Goal: Information Seeking & Learning: Learn about a topic

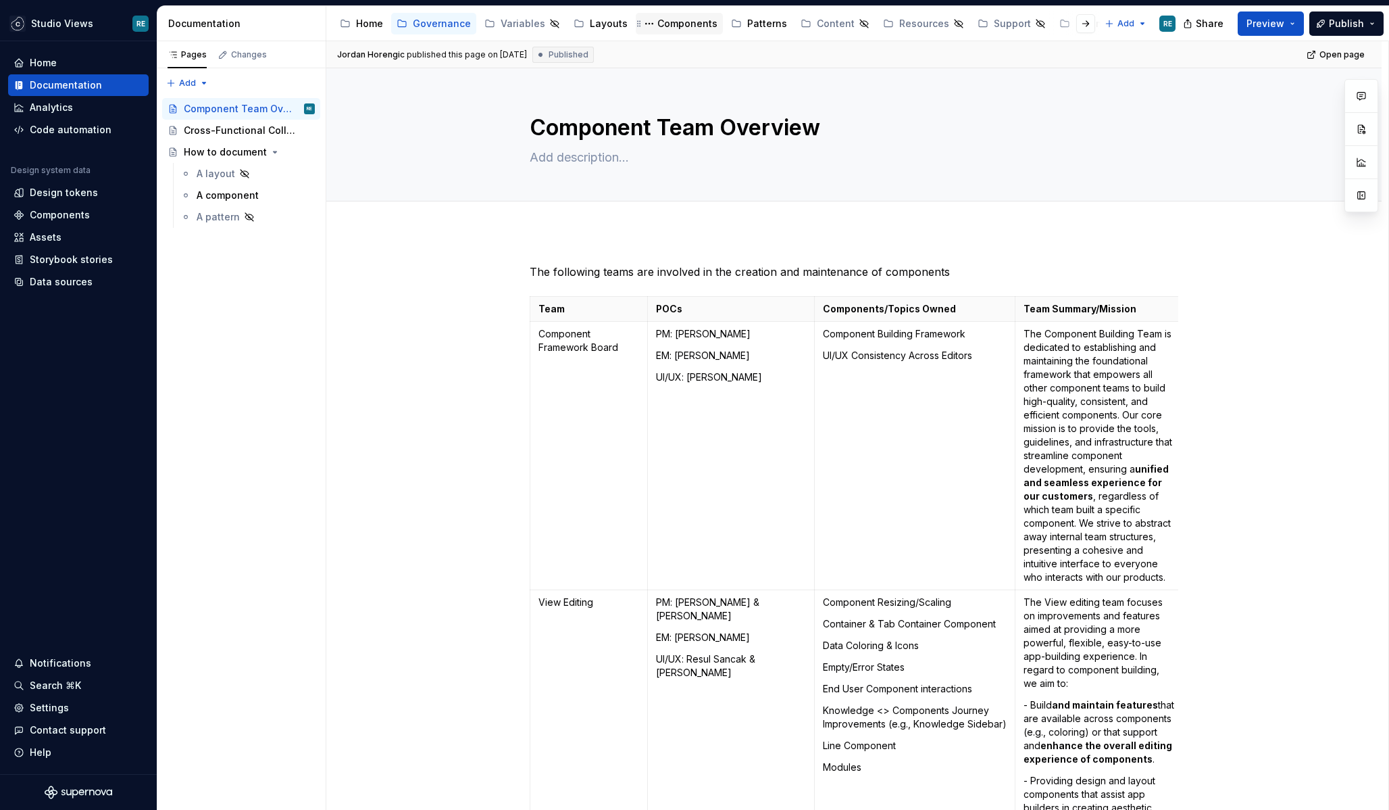
click at [663, 26] on div "Components" at bounding box center [687, 24] width 60 height 14
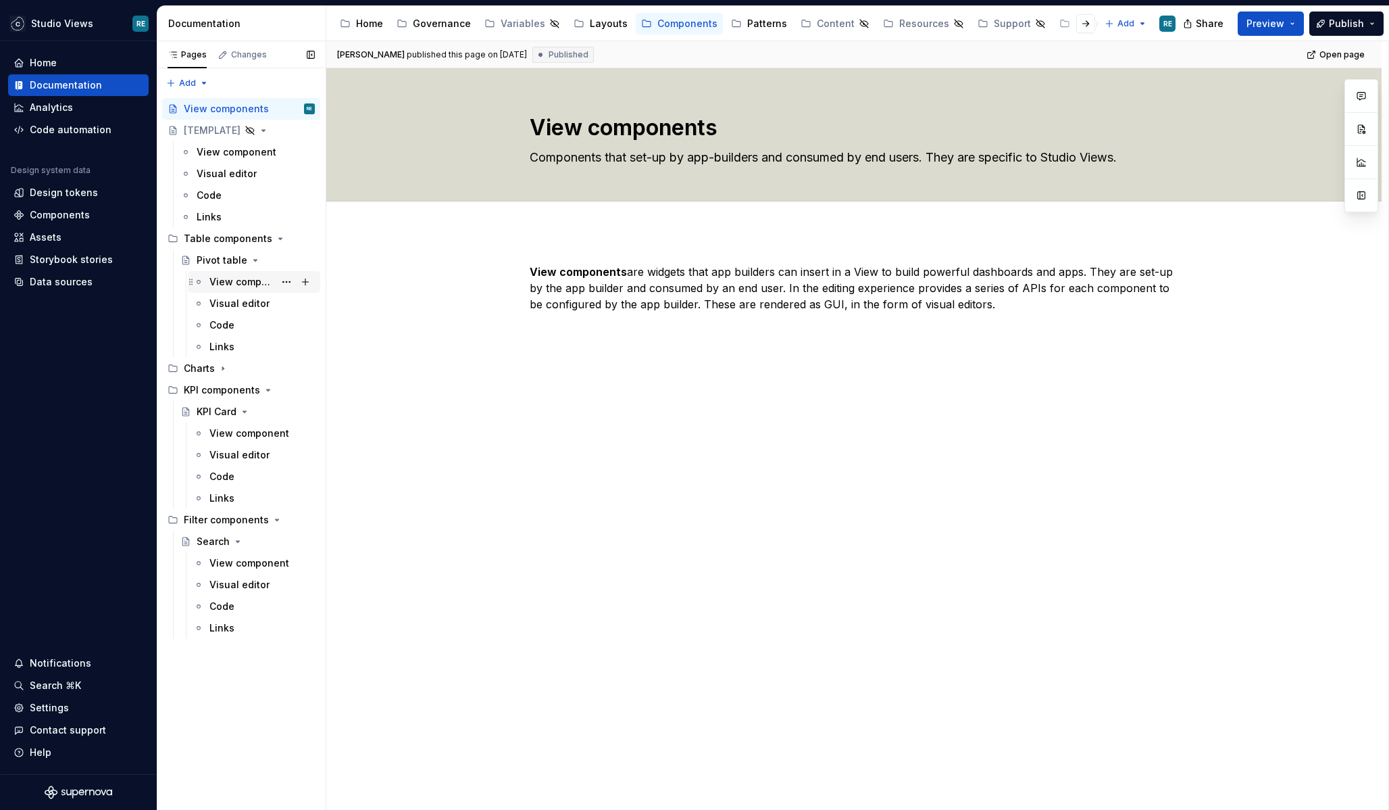
click at [243, 289] on div "View component" at bounding box center [261, 281] width 105 height 19
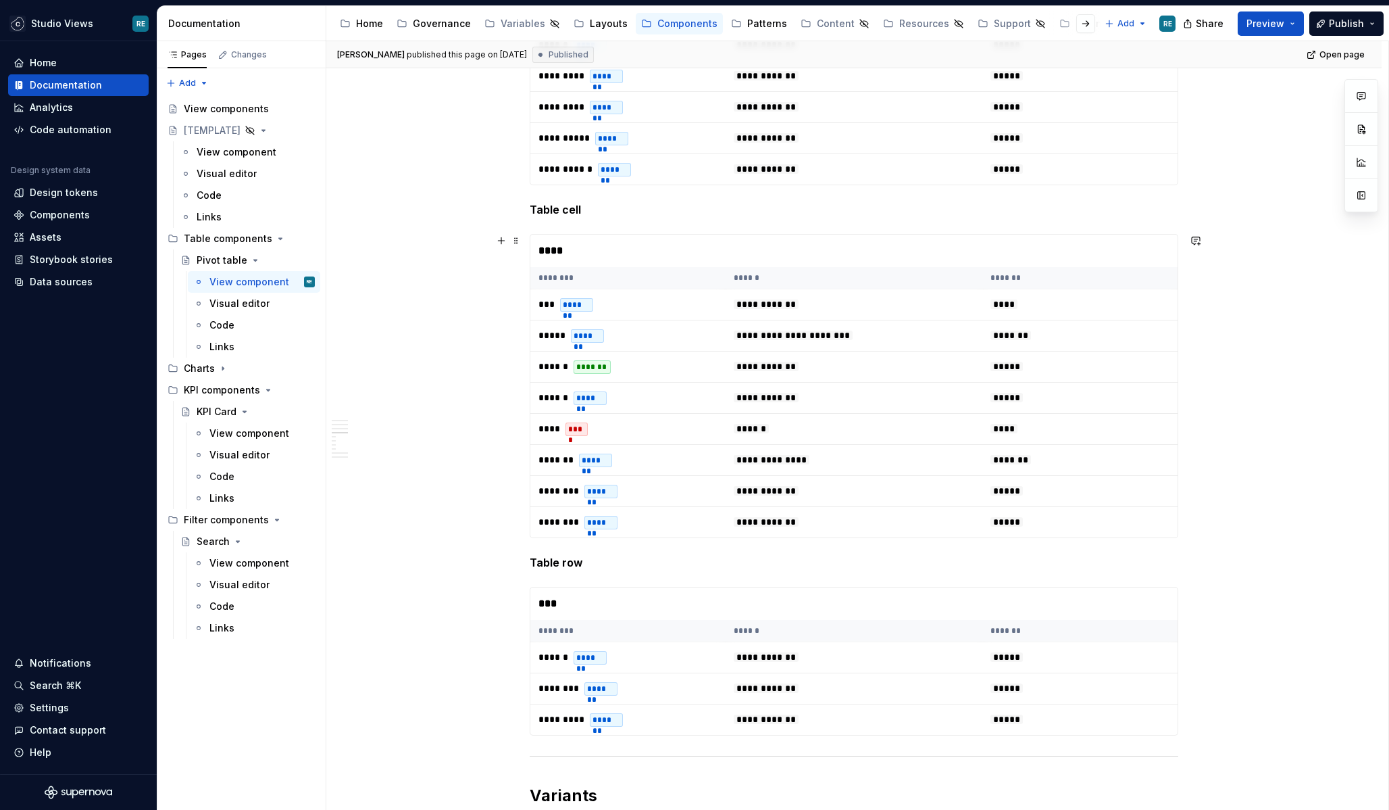
scroll to position [2046, 0]
click at [243, 439] on div "View component" at bounding box center [241, 433] width 65 height 14
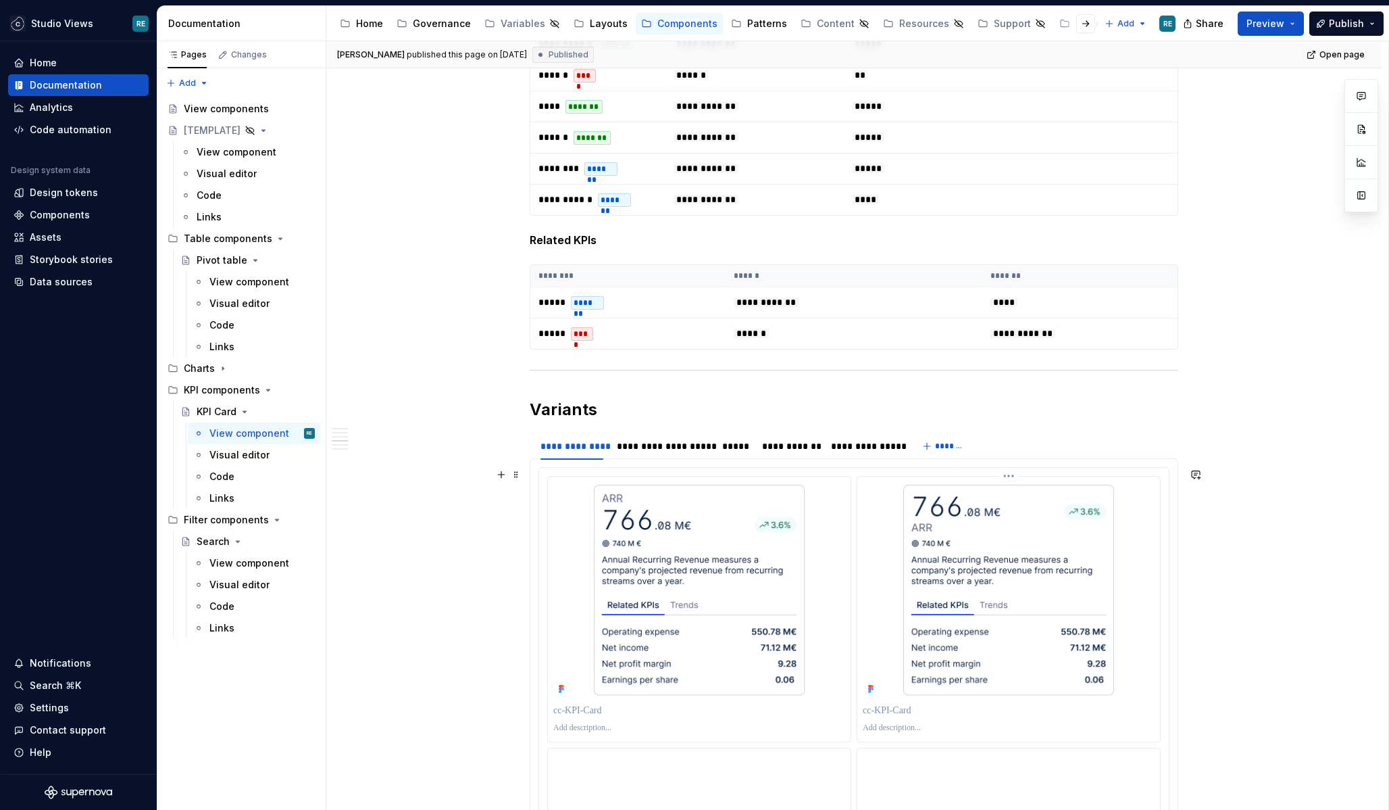
scroll to position [2102, 0]
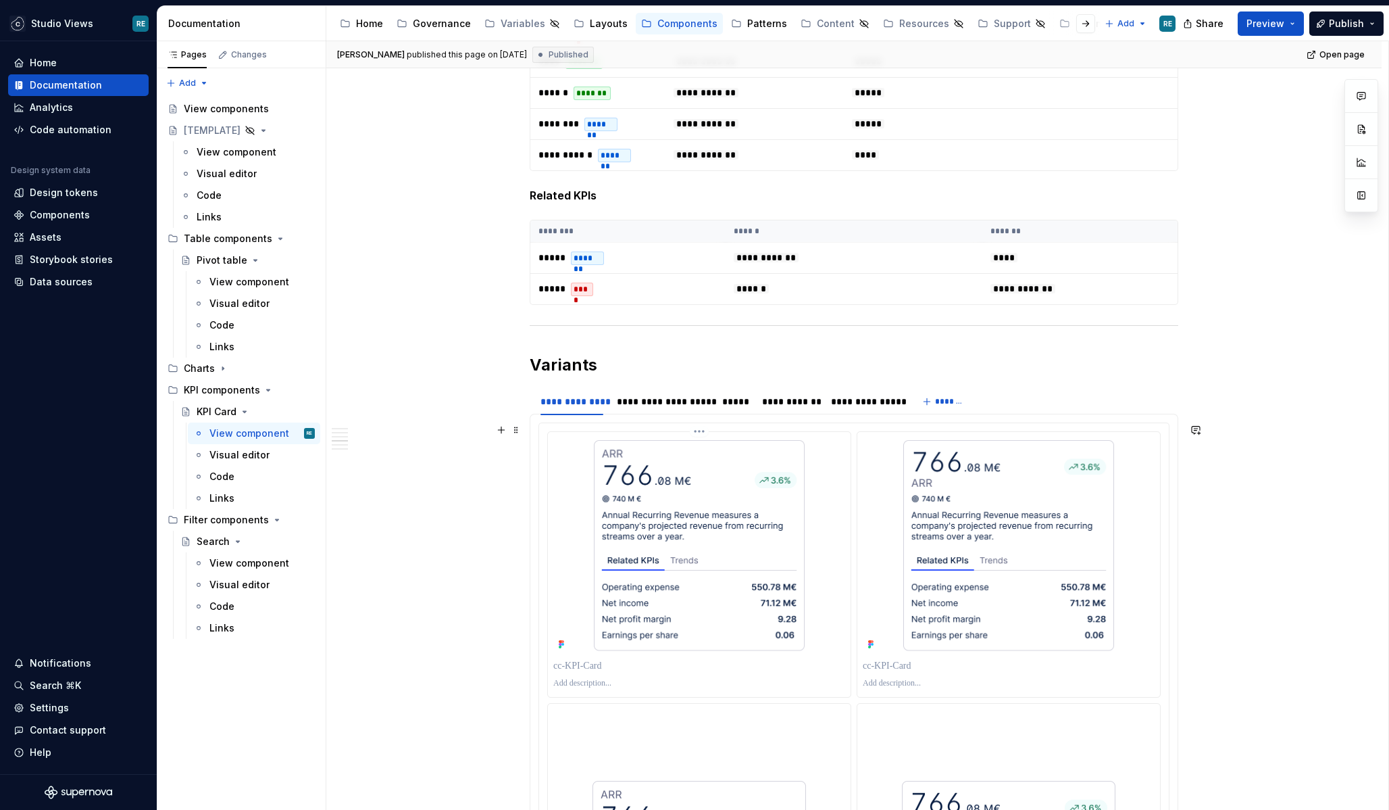
click at [701, 492] on img at bounding box center [699, 545] width 219 height 216
click at [791, 639] on img at bounding box center [699, 545] width 219 height 216
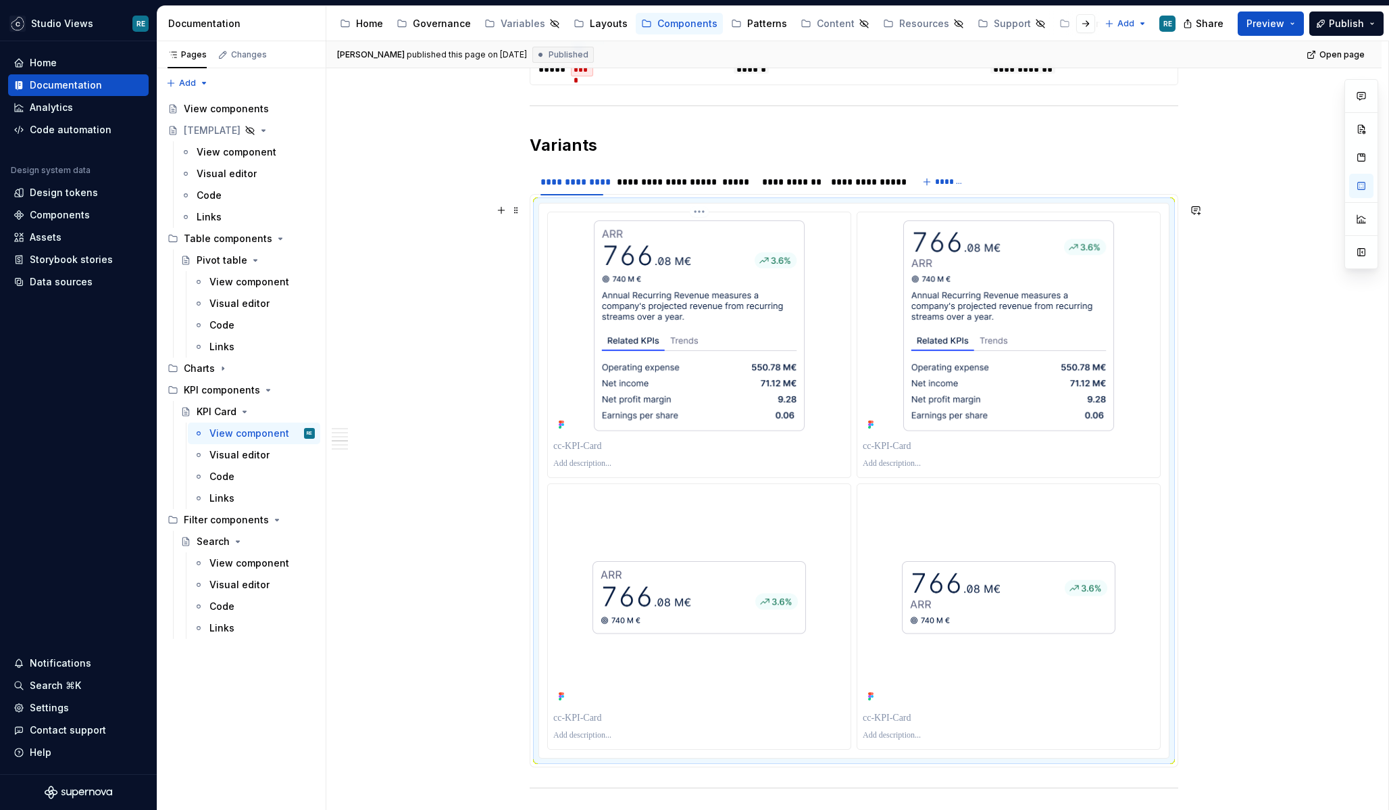
scroll to position [2337, 0]
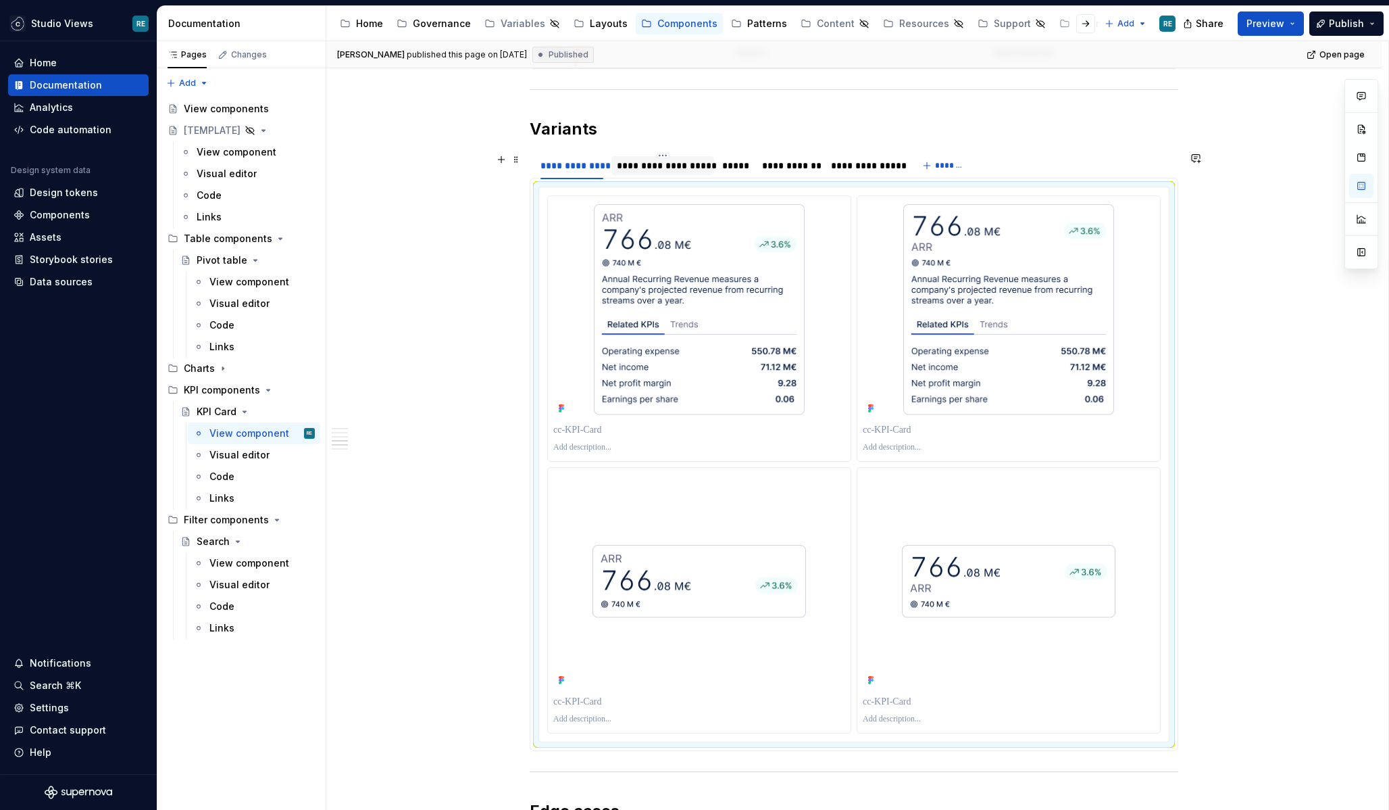
click at [678, 176] on div "**********" at bounding box center [663, 166] width 103 height 22
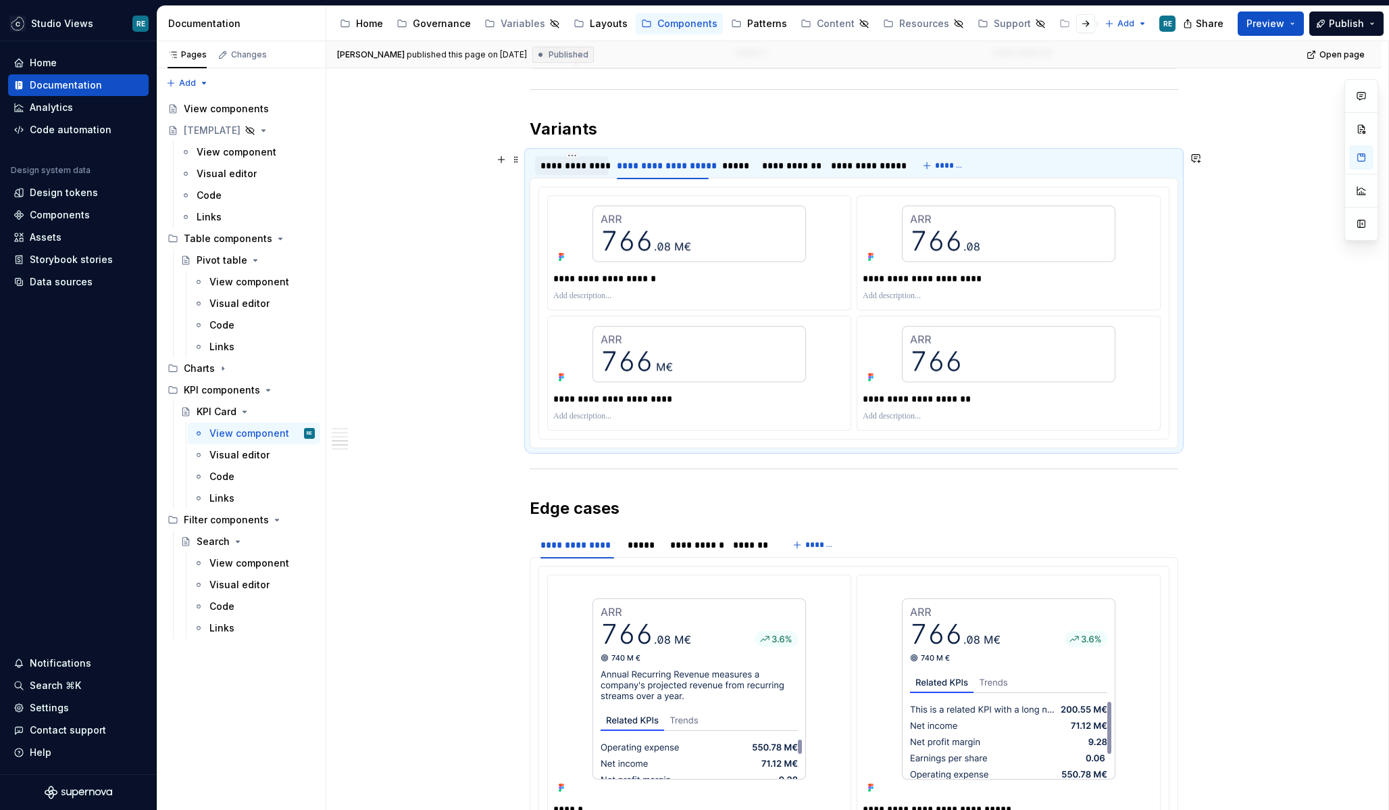
click at [583, 171] on div "**********" at bounding box center [572, 166] width 63 height 14
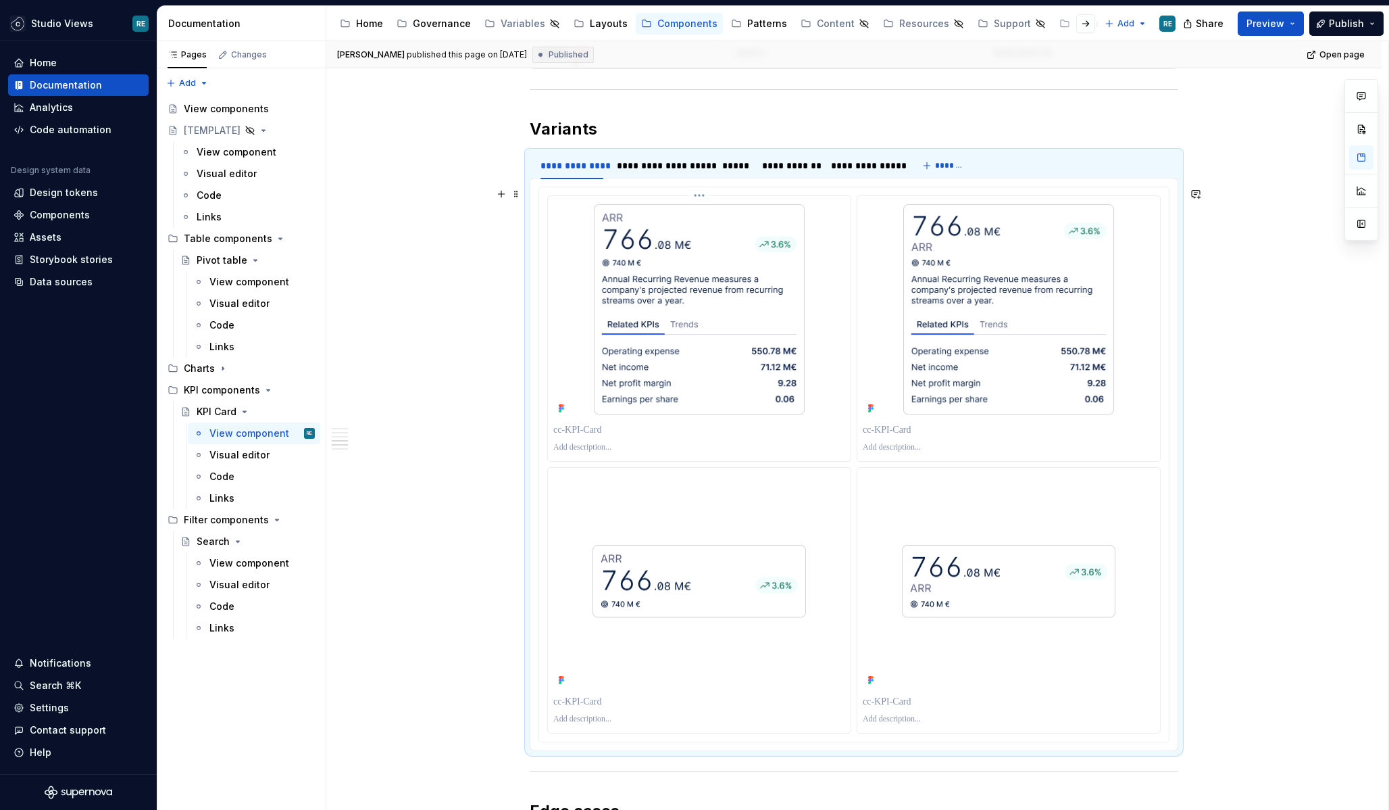
click at [645, 307] on img at bounding box center [699, 309] width 219 height 216
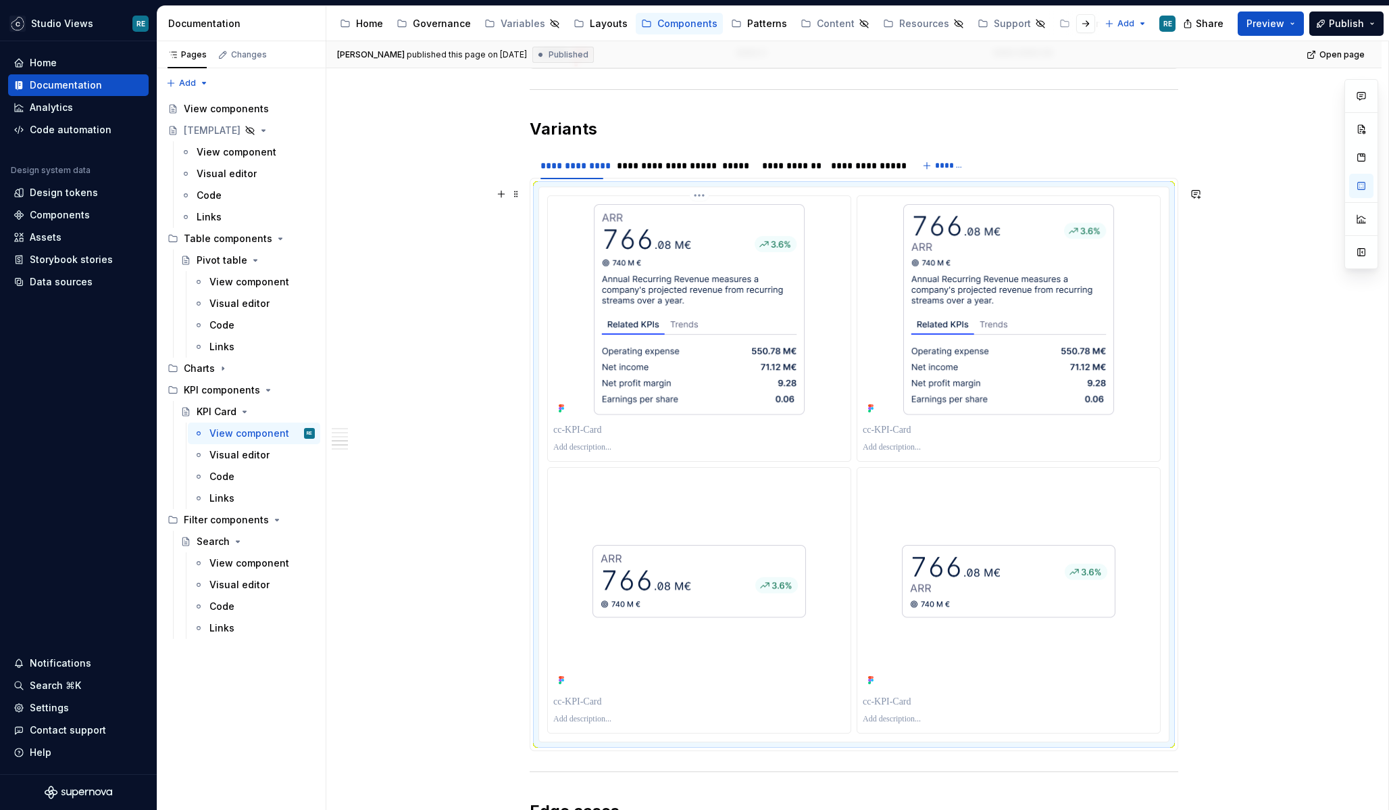
click at [661, 307] on img at bounding box center [699, 309] width 219 height 216
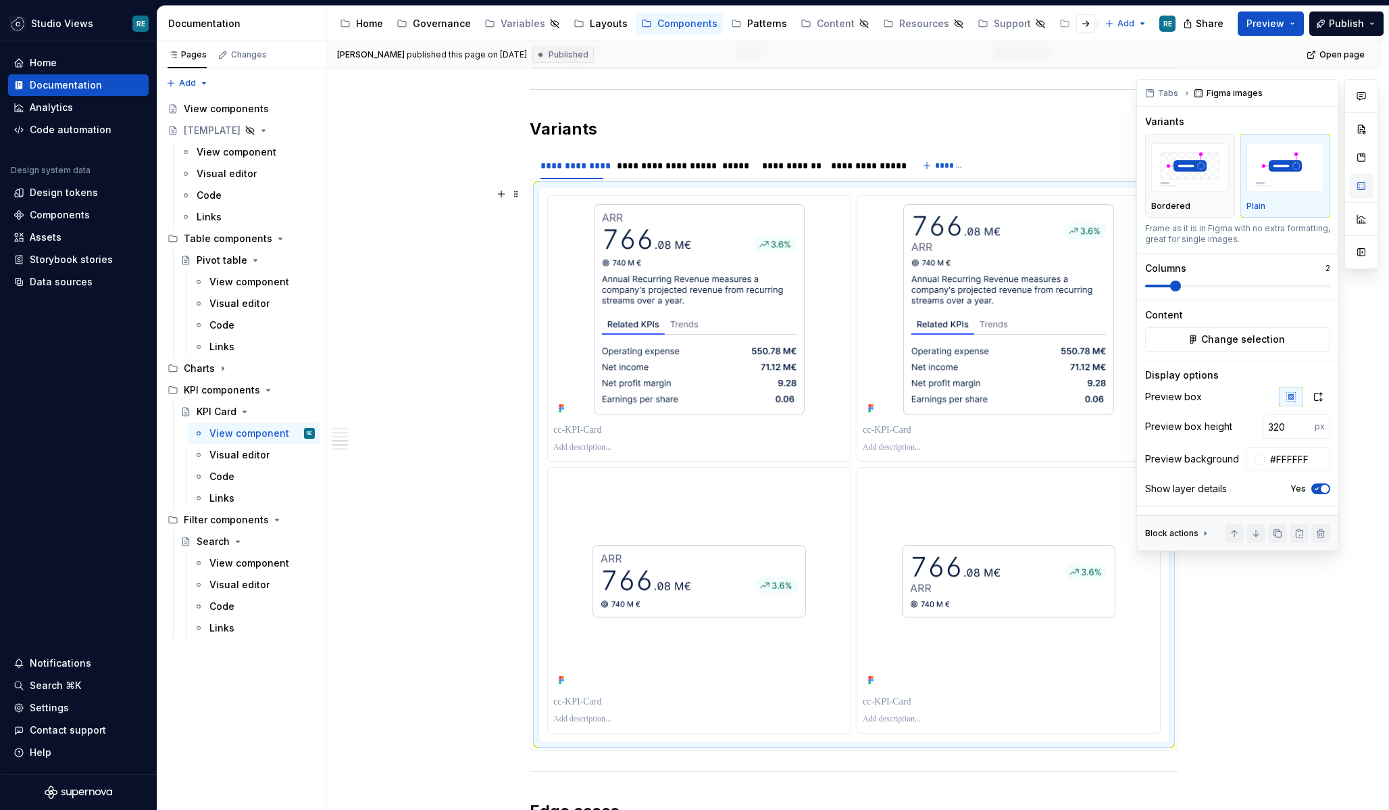
click at [1361, 190] on button "button" at bounding box center [1361, 186] width 24 height 24
click at [770, 333] on img at bounding box center [699, 309] width 219 height 216
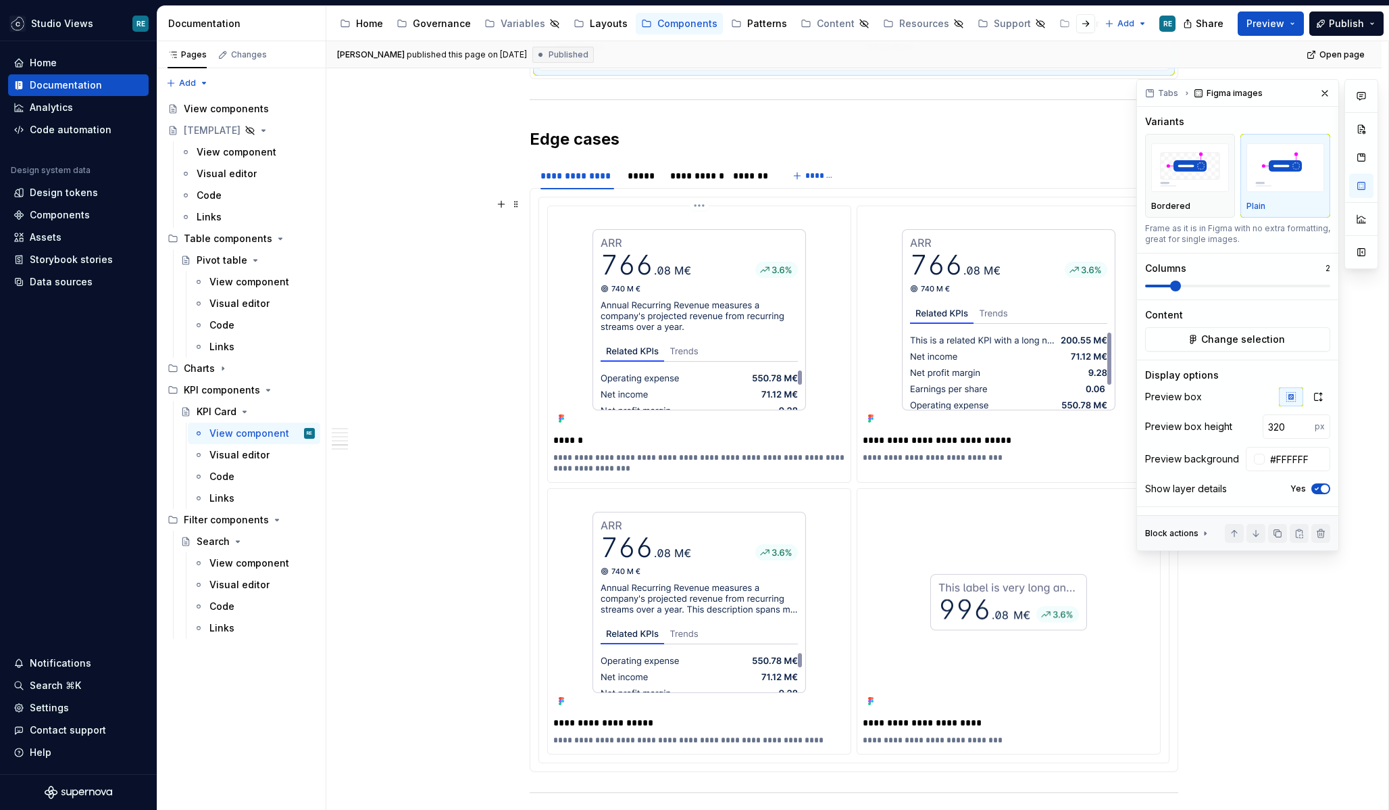
scroll to position [3019, 0]
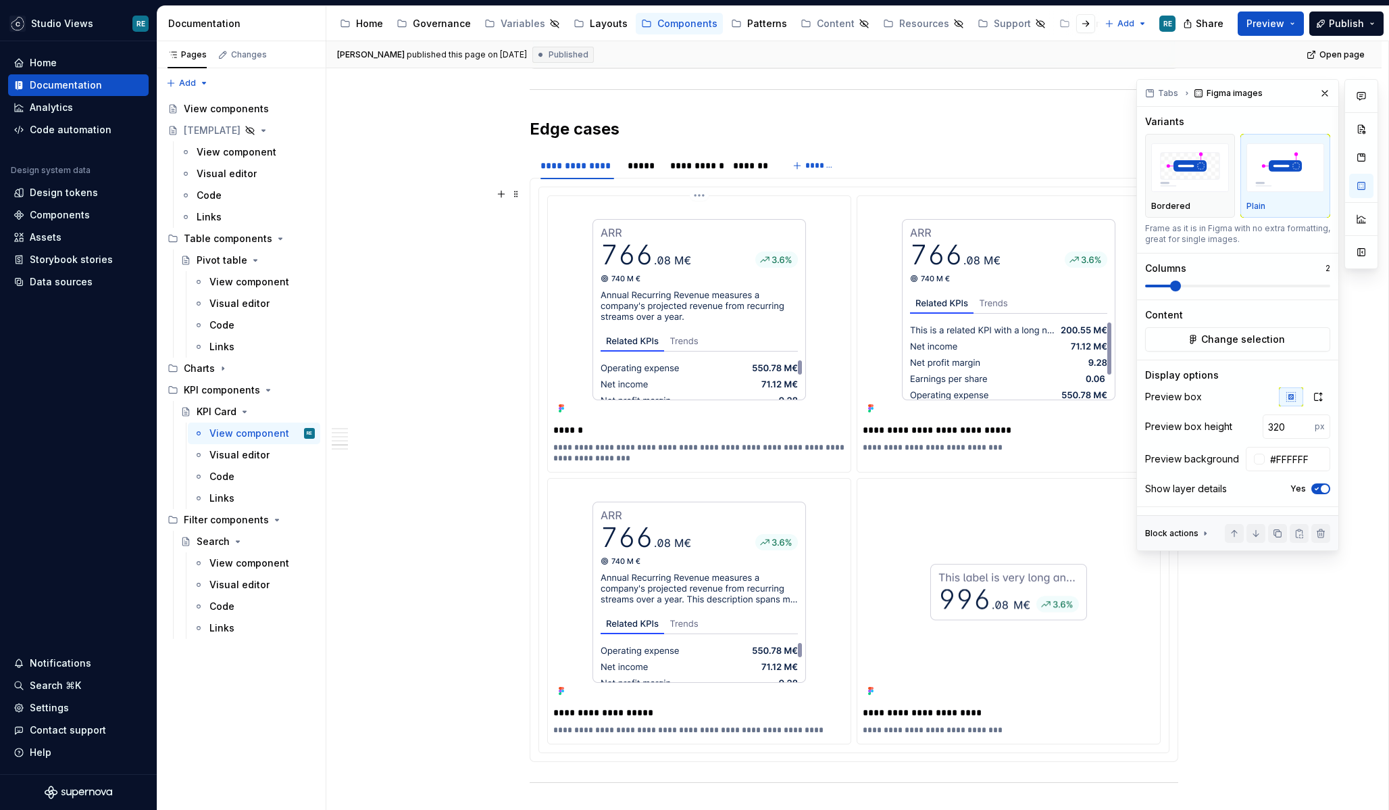
click at [770, 333] on img at bounding box center [699, 309] width 219 height 187
click at [627, 364] on img at bounding box center [699, 309] width 219 height 187
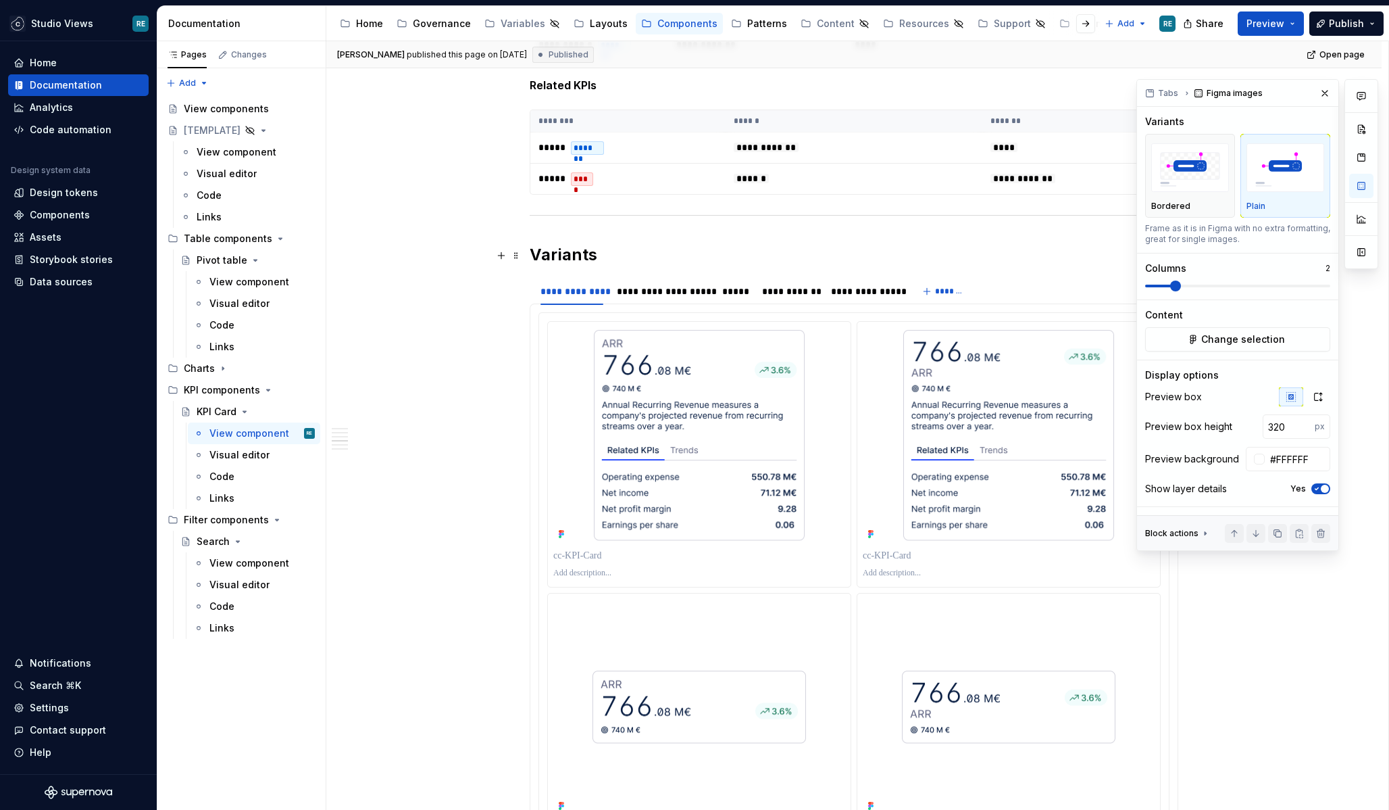
scroll to position [2208, 0]
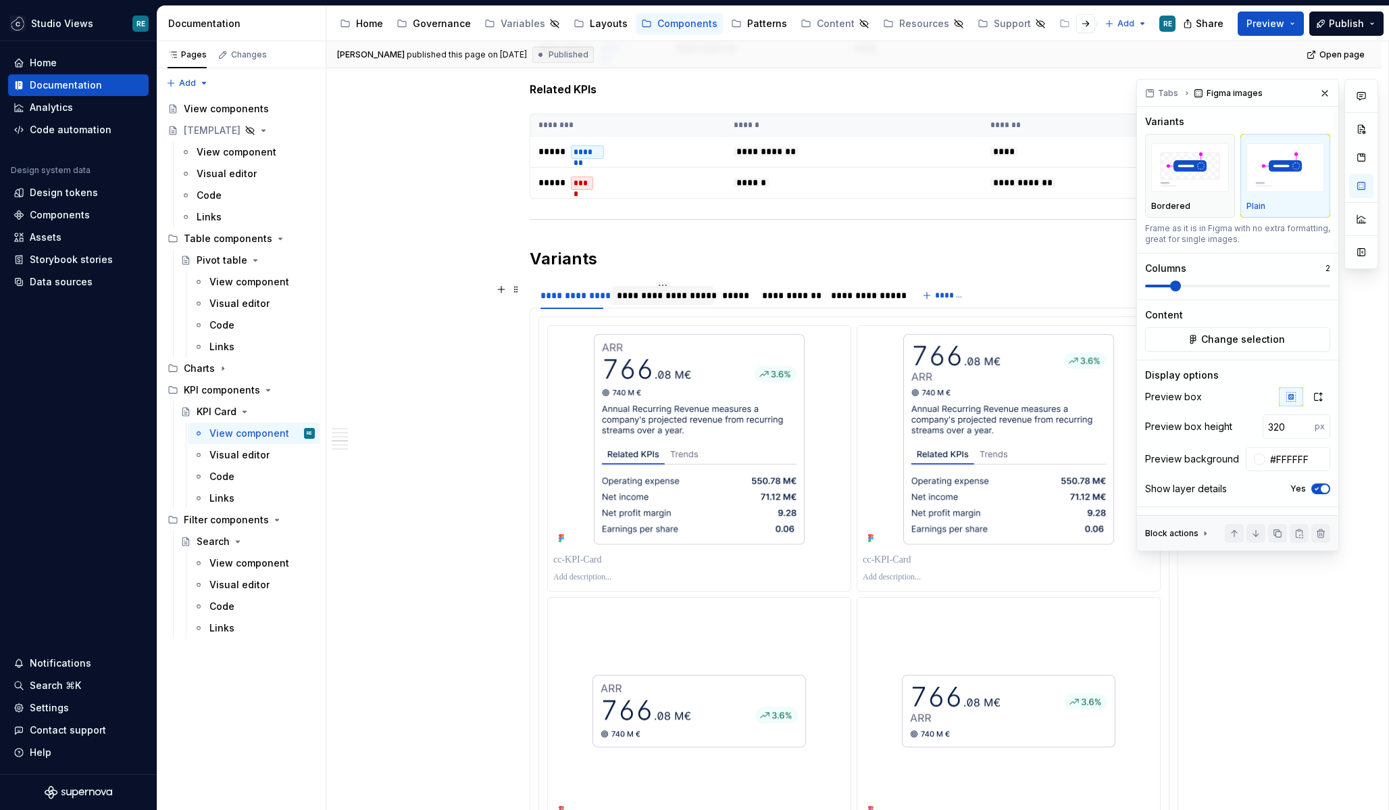
click at [643, 302] on div "**********" at bounding box center [663, 296] width 92 height 14
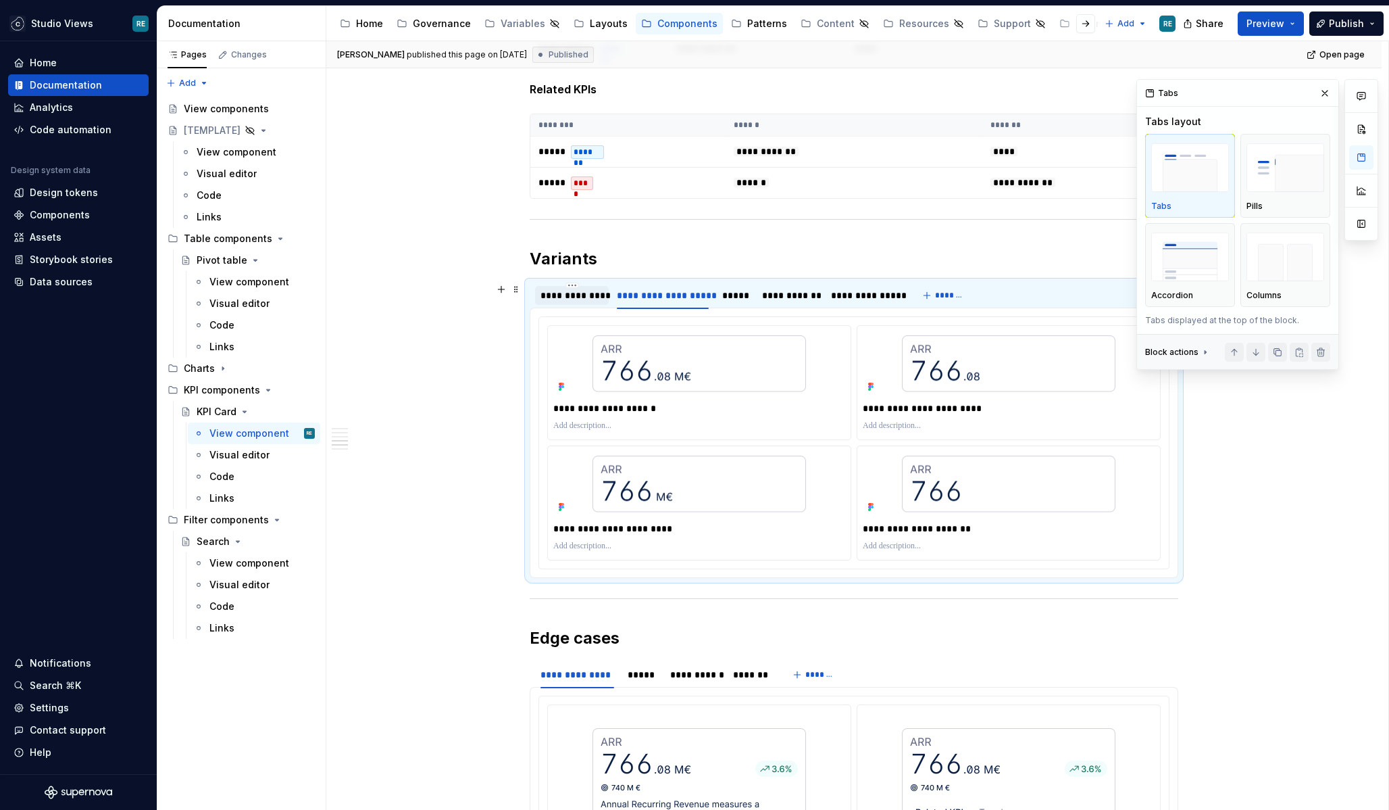
click at [585, 295] on div "**********" at bounding box center [572, 296] width 63 height 14
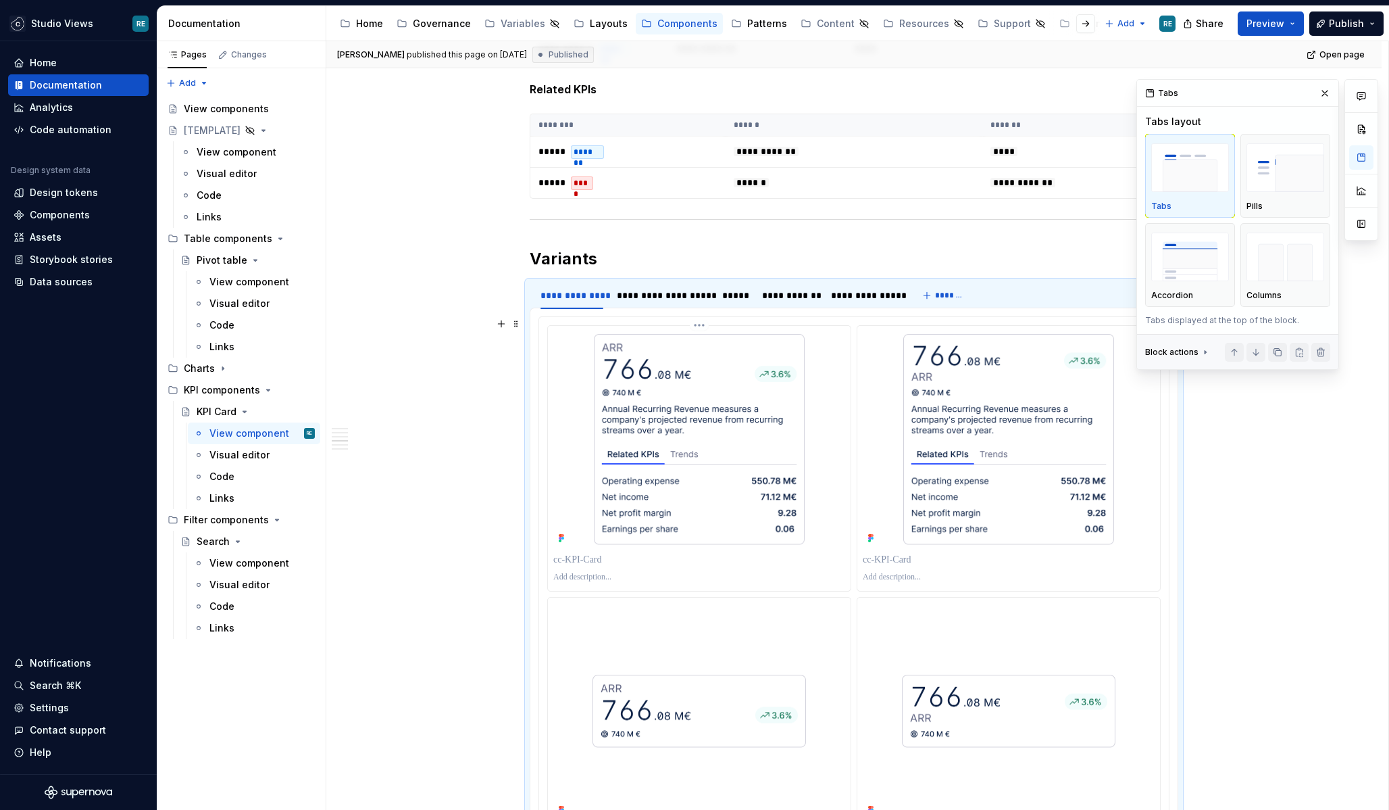
click at [563, 560] on p at bounding box center [699, 560] width 292 height 14
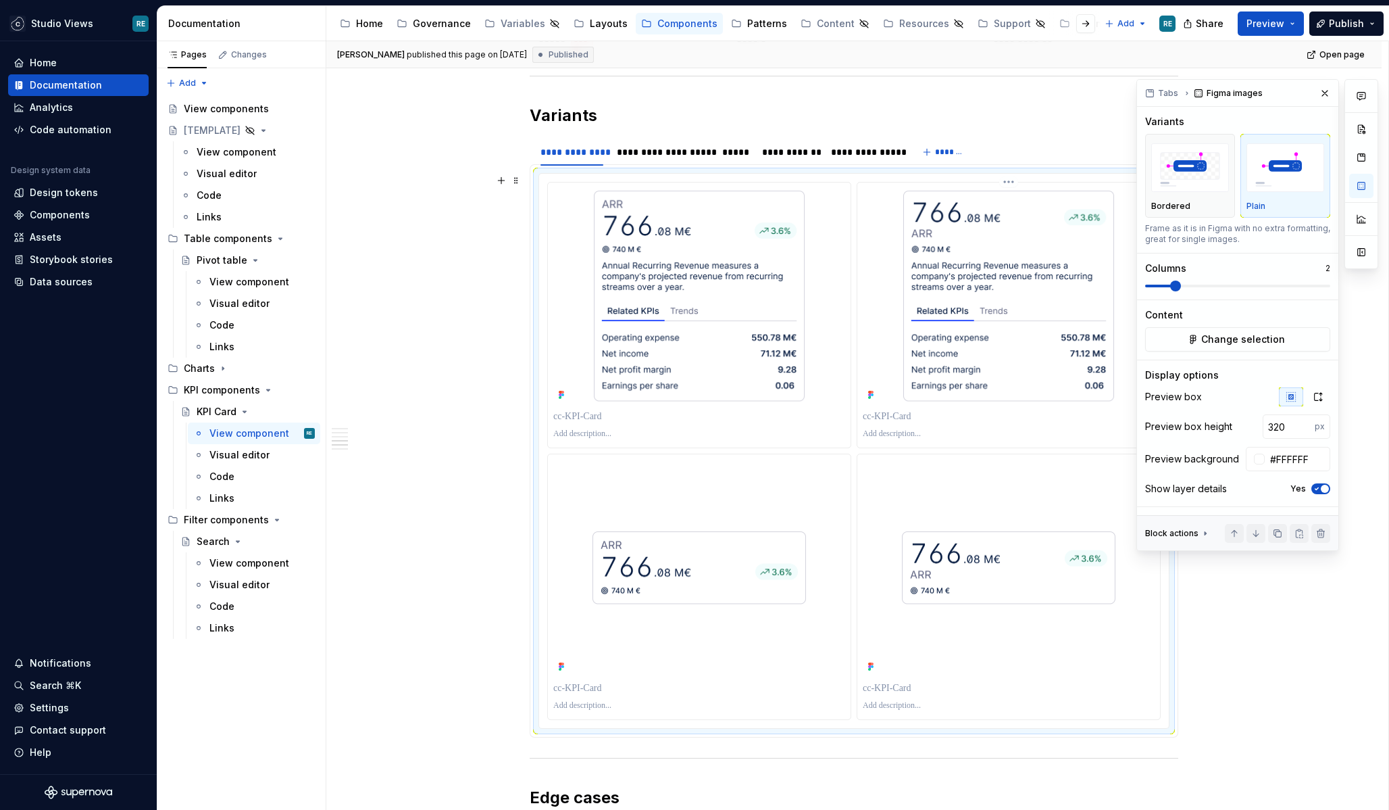
scroll to position [2357, 0]
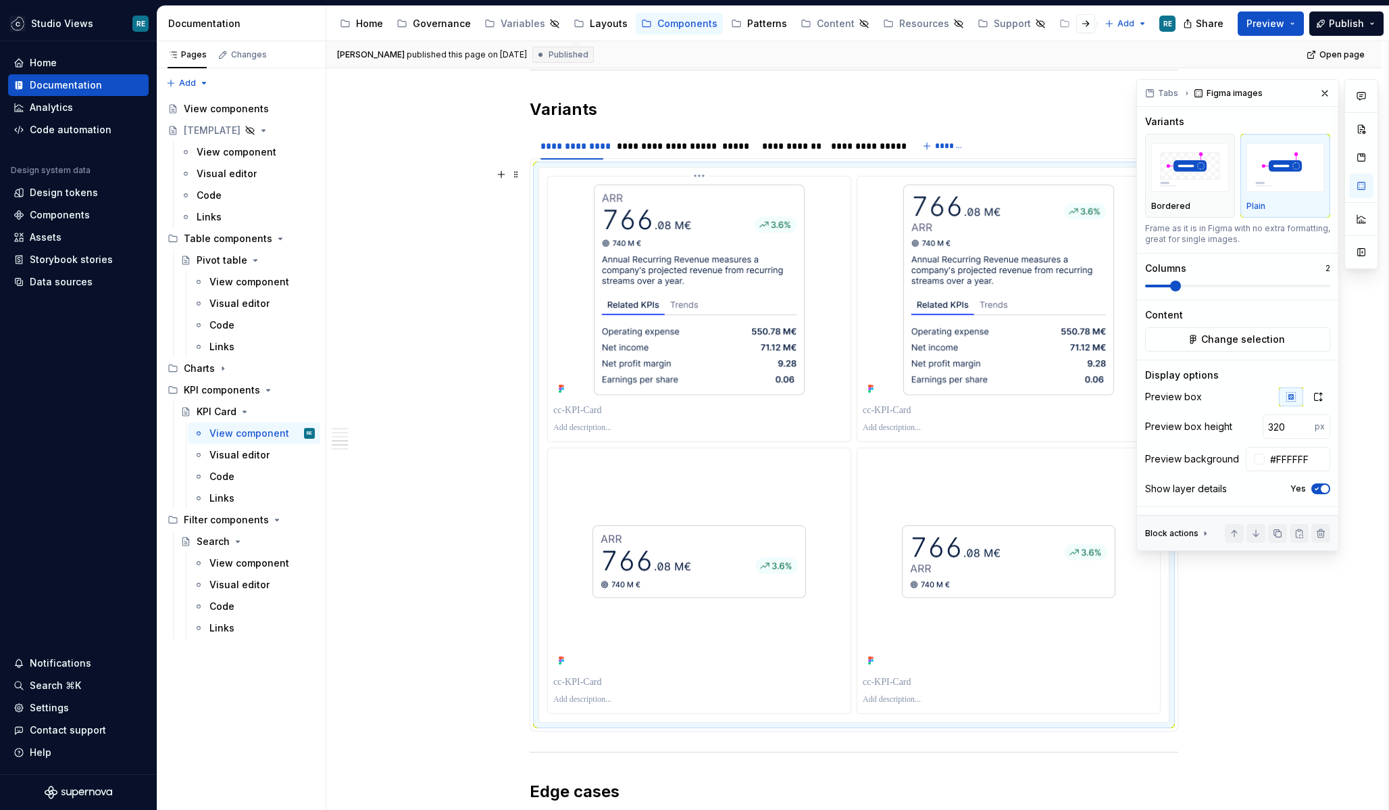
click at [665, 276] on img at bounding box center [699, 290] width 219 height 216
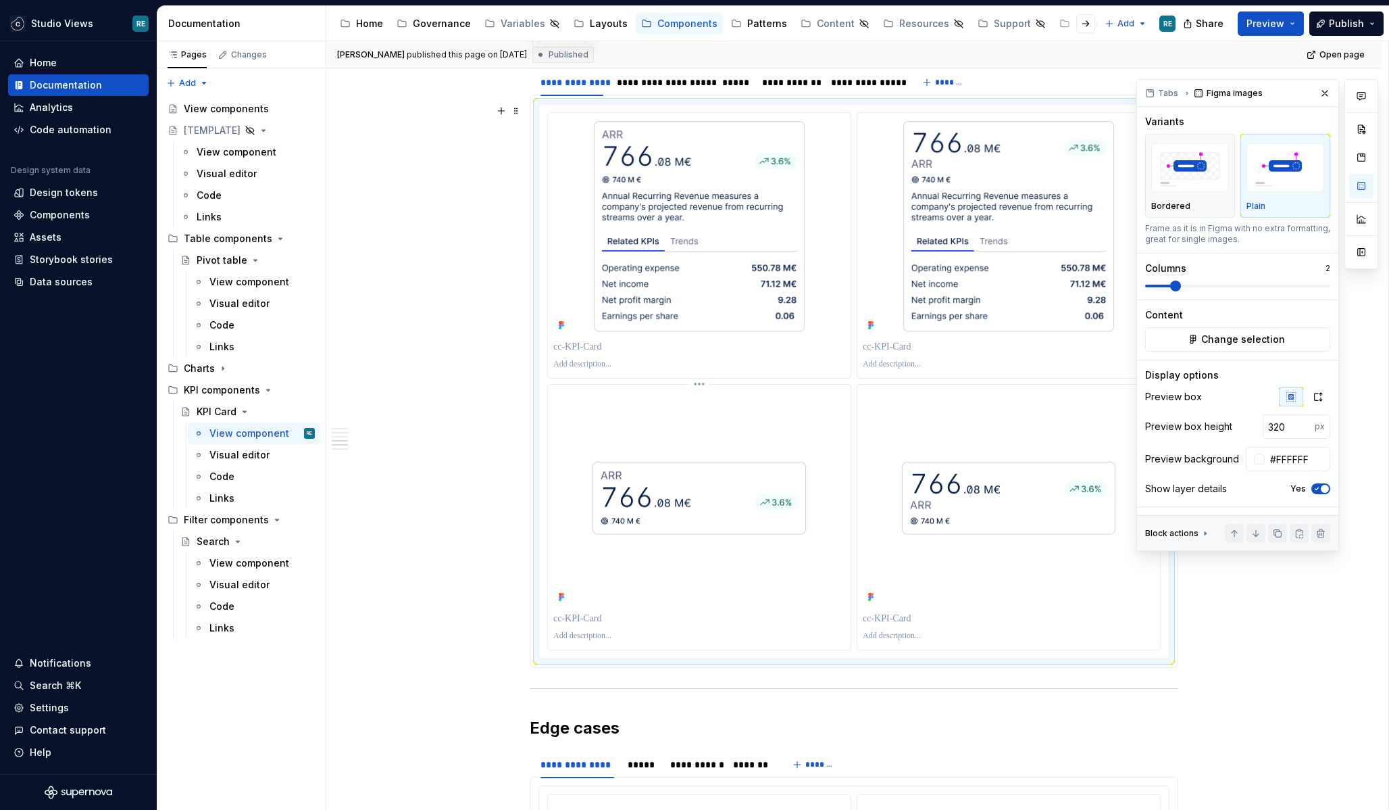
scroll to position [2456, 0]
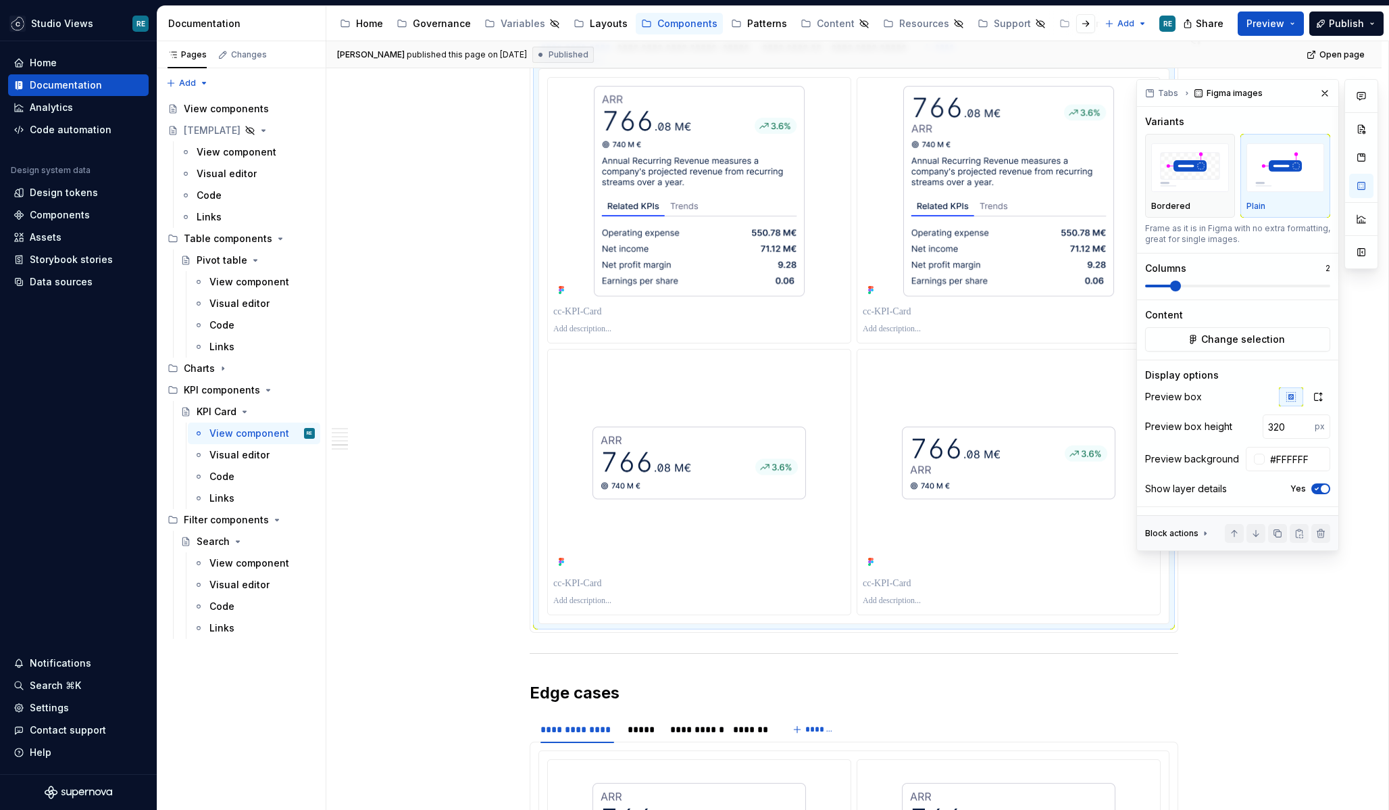
click at [526, 642] on div "**********" at bounding box center [854, 199] width 1056 height 4840
click at [536, 645] on div "**********" at bounding box center [854, 85] width 649 height 4548
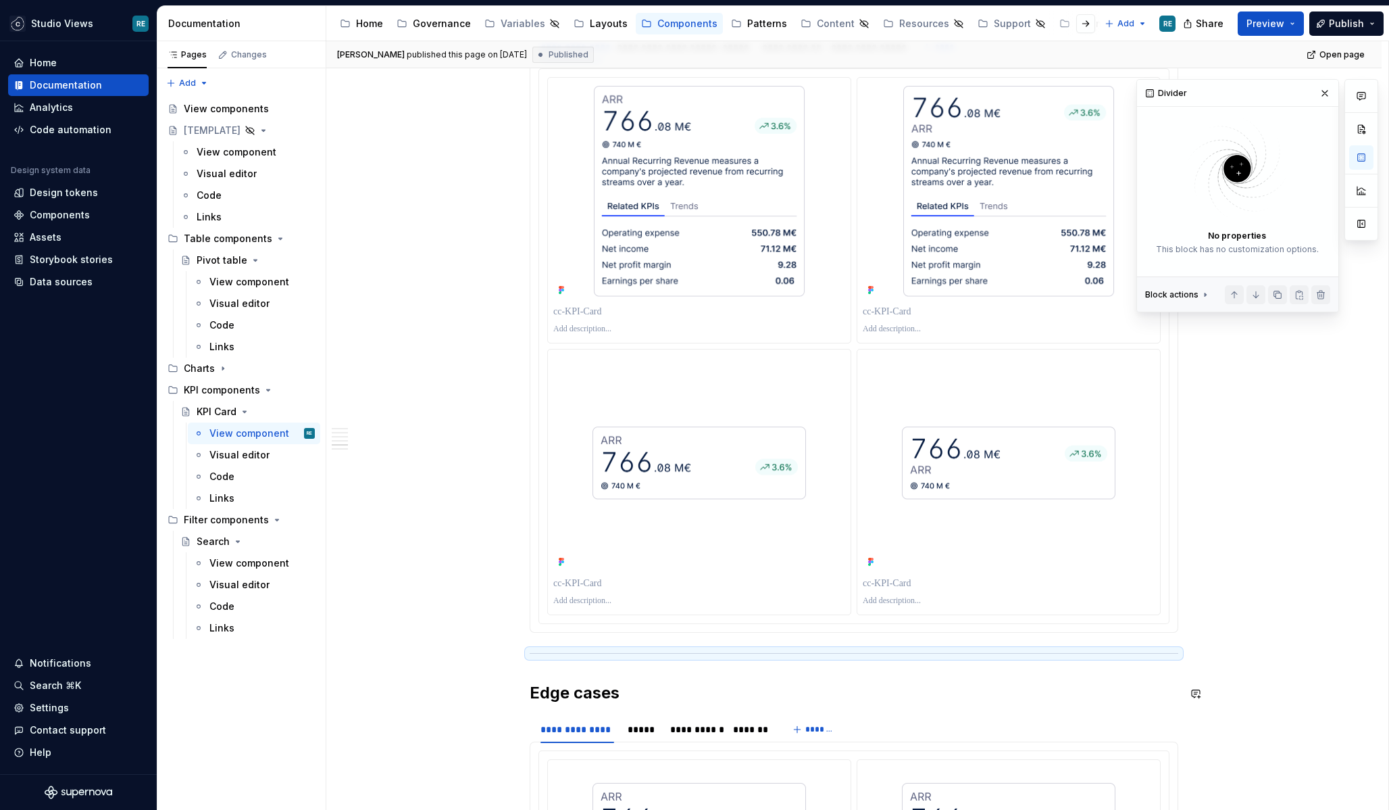
click at [515, 671] on div "**********" at bounding box center [857, 425] width 1062 height 769
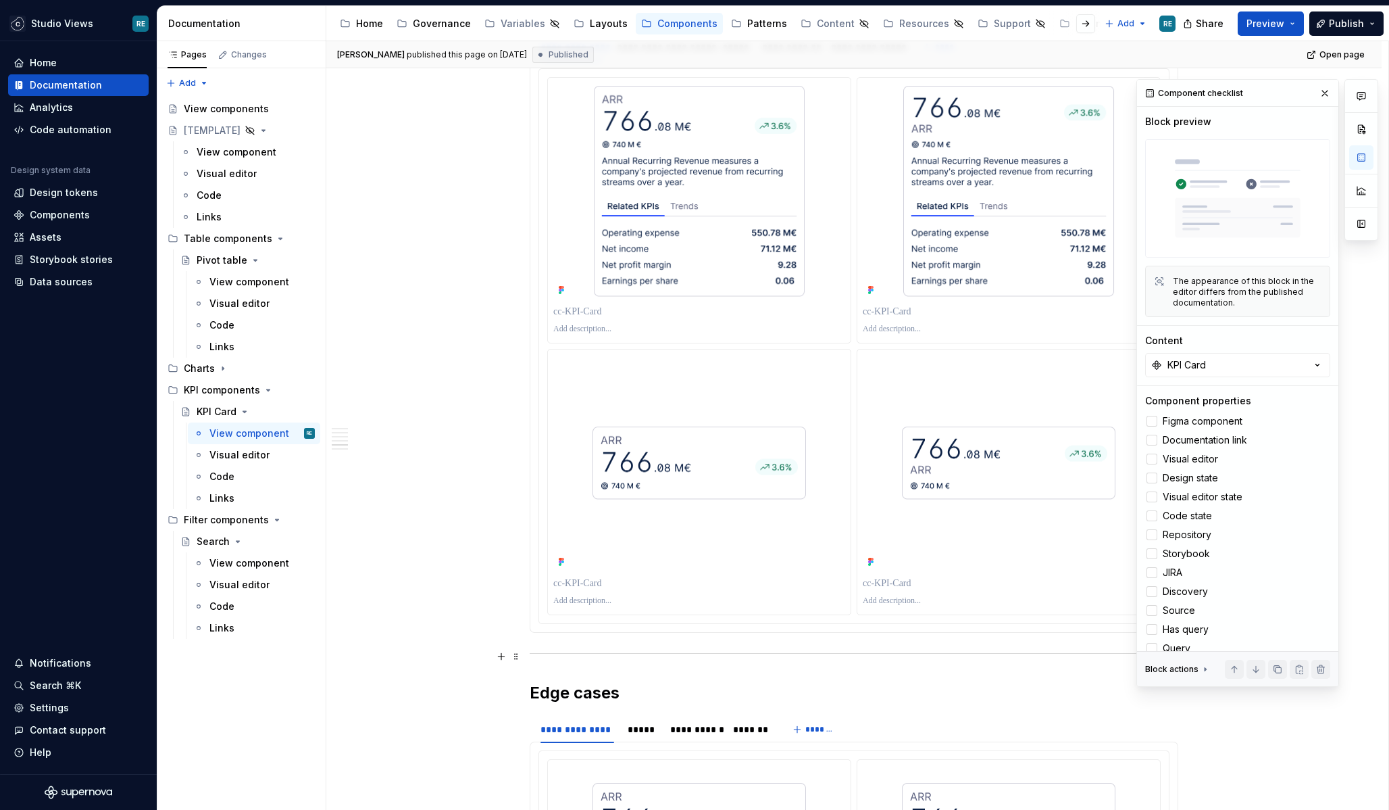
click at [527, 655] on div "**********" at bounding box center [854, 199] width 1056 height 4840
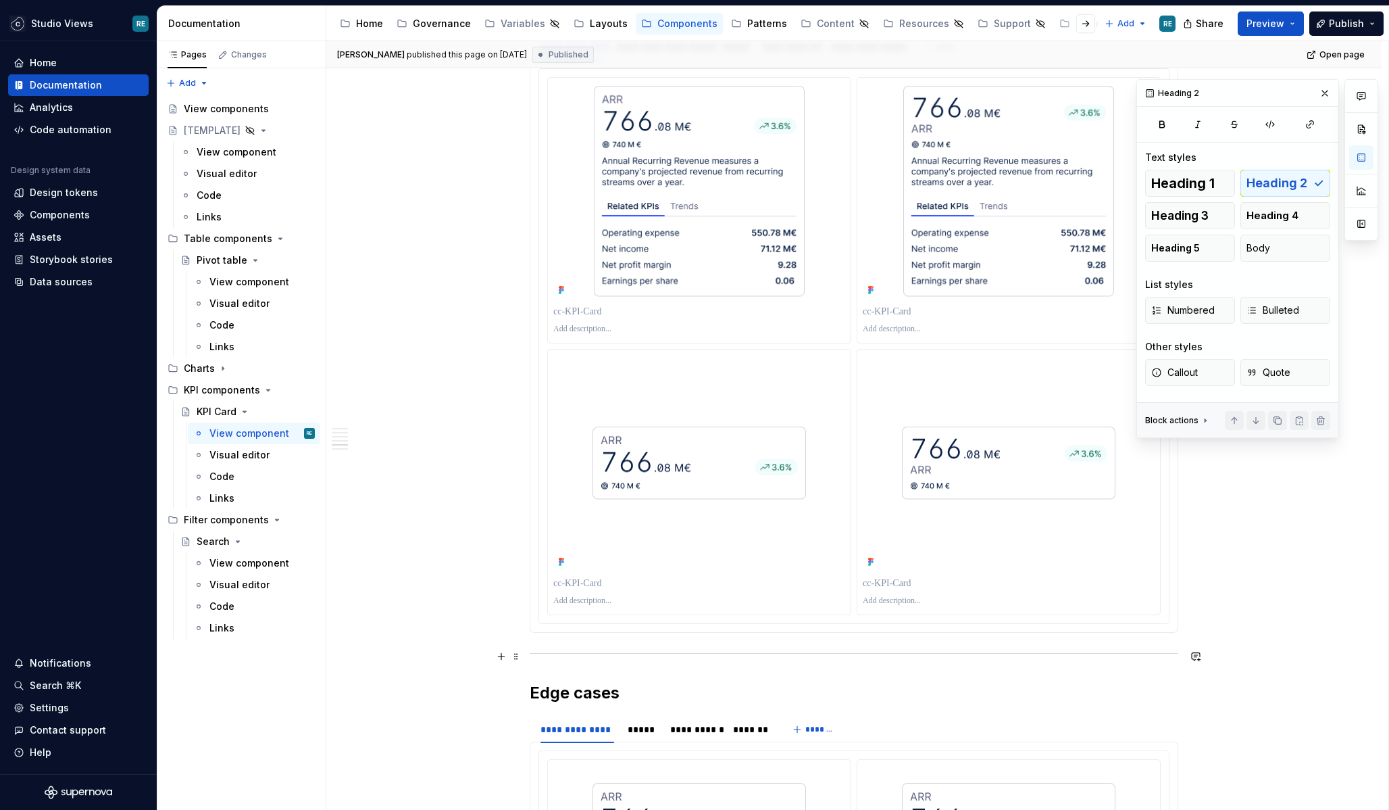
click at [530, 655] on div "**********" at bounding box center [854, 199] width 1056 height 4840
click at [520, 655] on span at bounding box center [516, 656] width 11 height 19
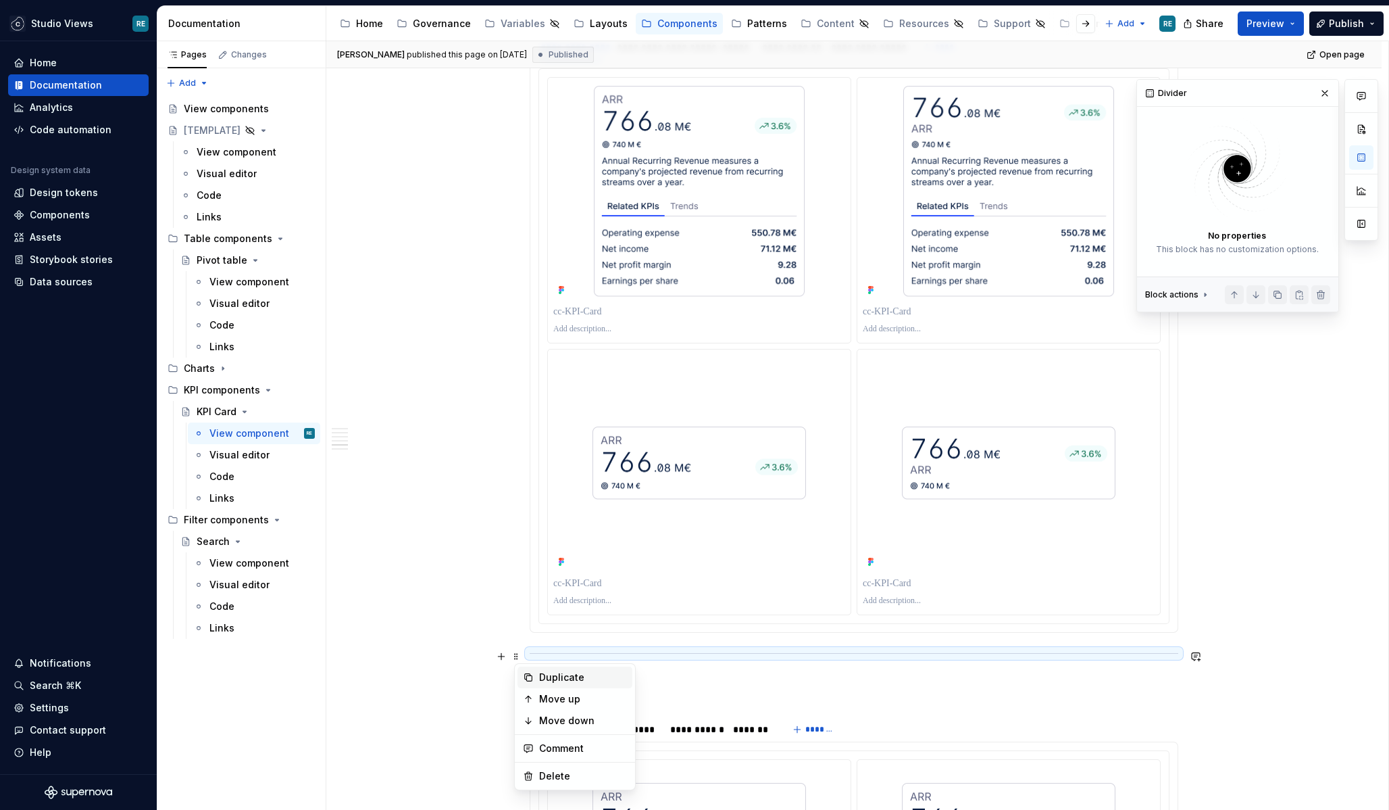
click at [543, 676] on div "Duplicate" at bounding box center [583, 677] width 88 height 14
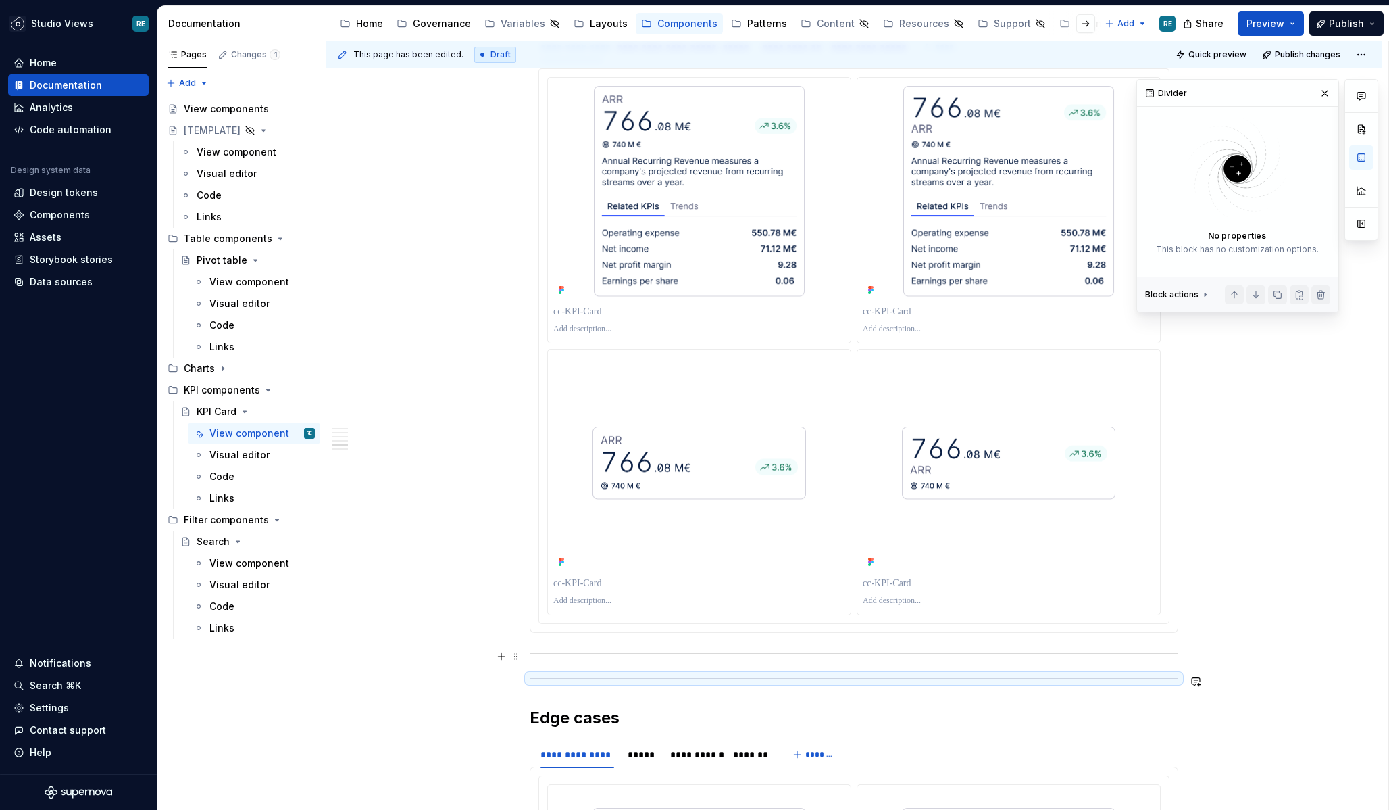
type textarea "*"
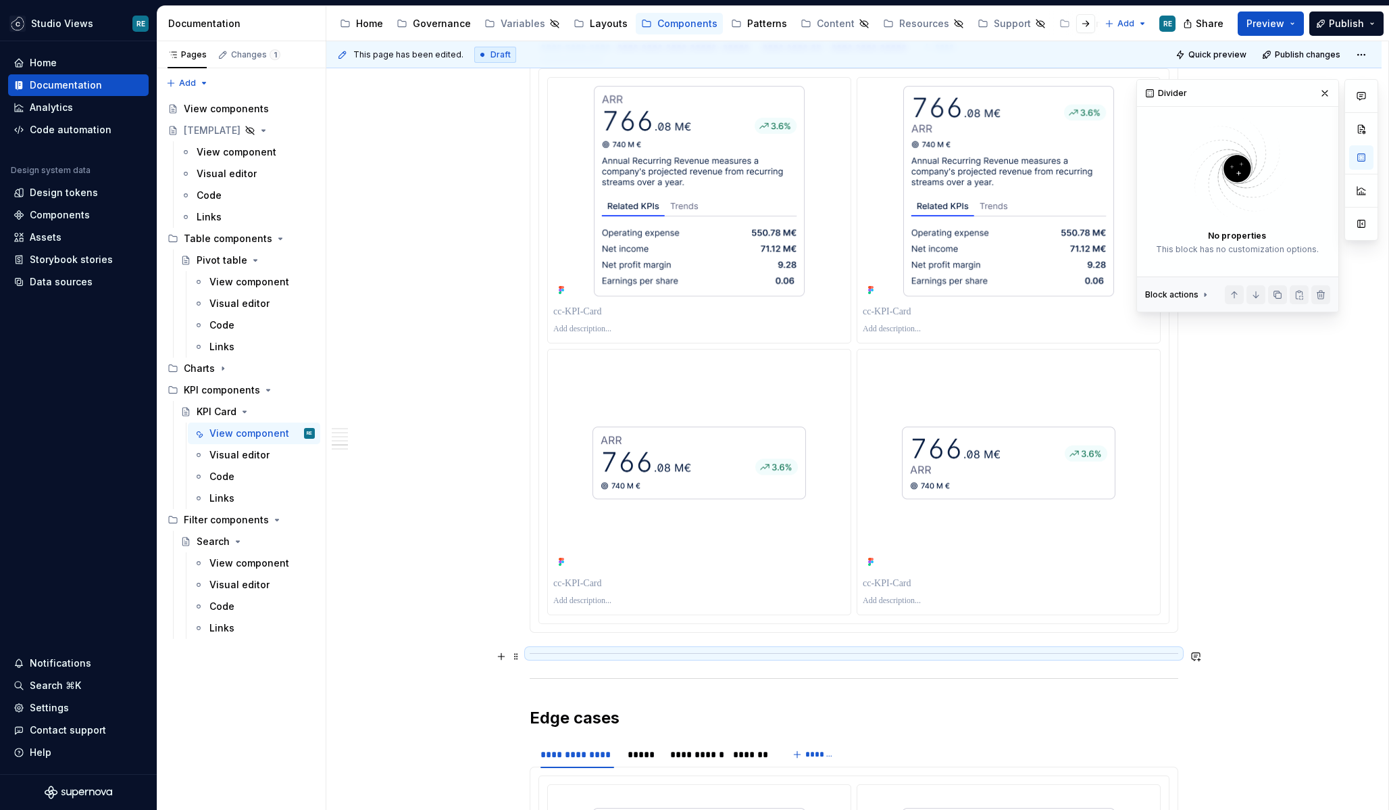
click at [542, 655] on div at bounding box center [854, 653] width 649 height 9
click at [522, 655] on span at bounding box center [516, 656] width 11 height 19
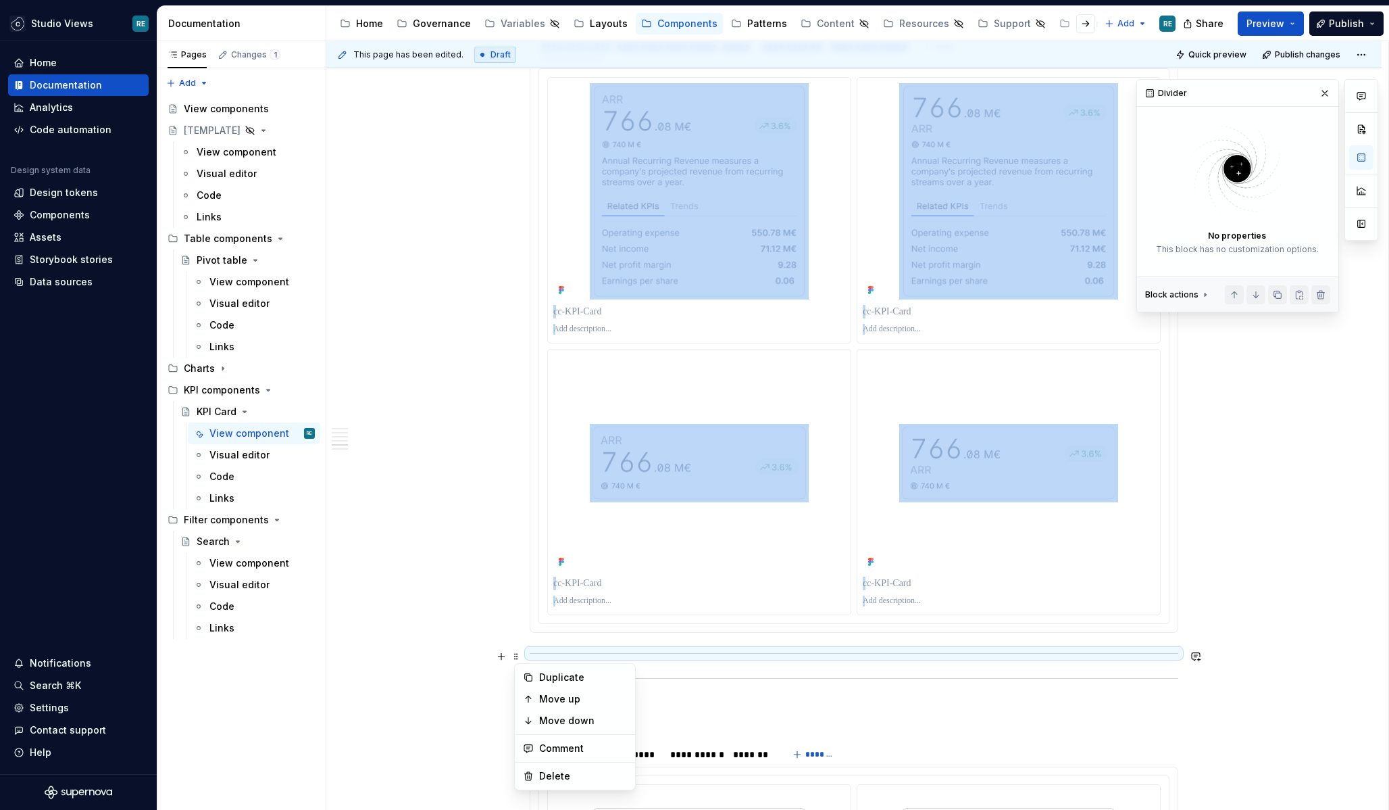
click at [515, 646] on div "**********" at bounding box center [854, 211] width 1056 height 4865
click at [501, 655] on button "button" at bounding box center [501, 656] width 19 height 19
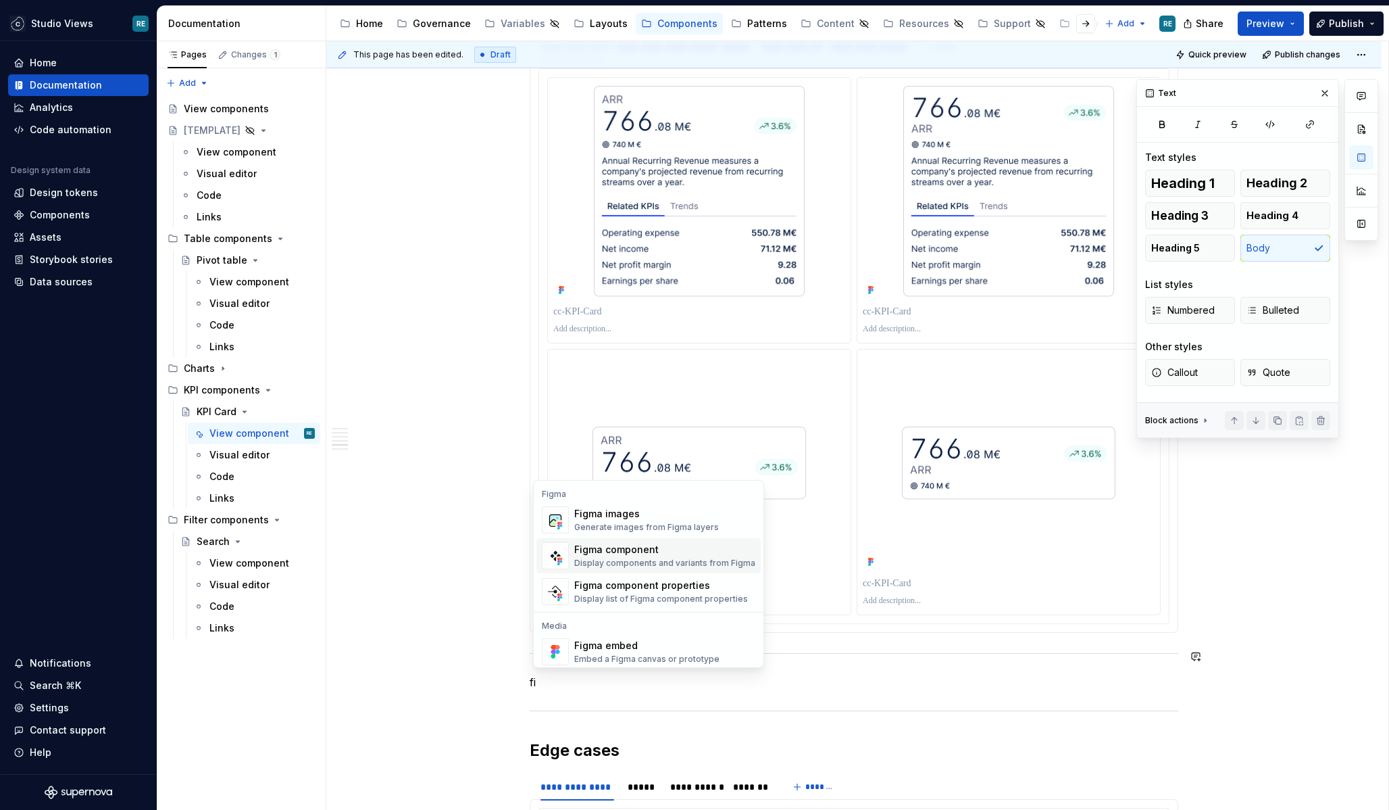
click at [646, 547] on div "Figma component" at bounding box center [664, 550] width 181 height 14
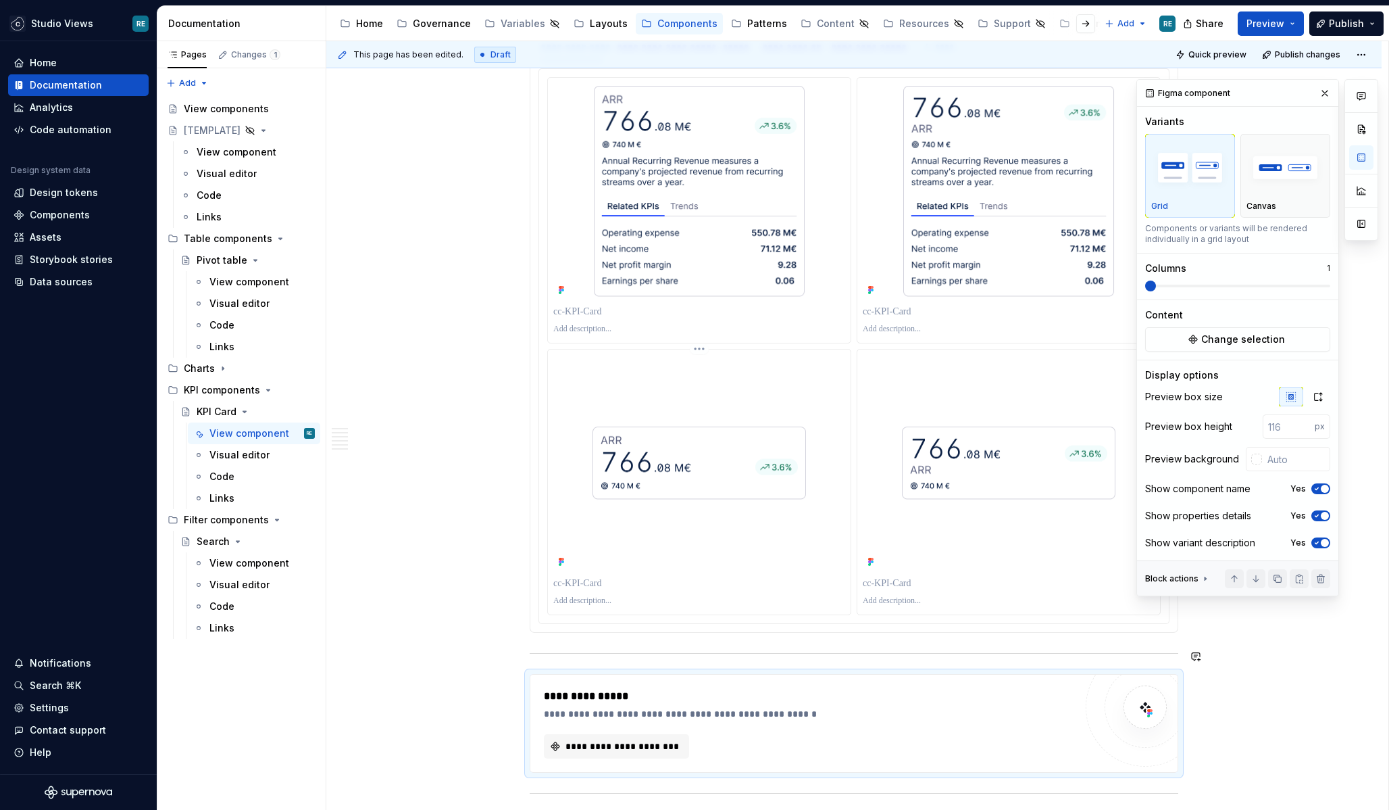
type textarea "*"
click at [657, 743] on span "**********" at bounding box center [622, 746] width 117 height 14
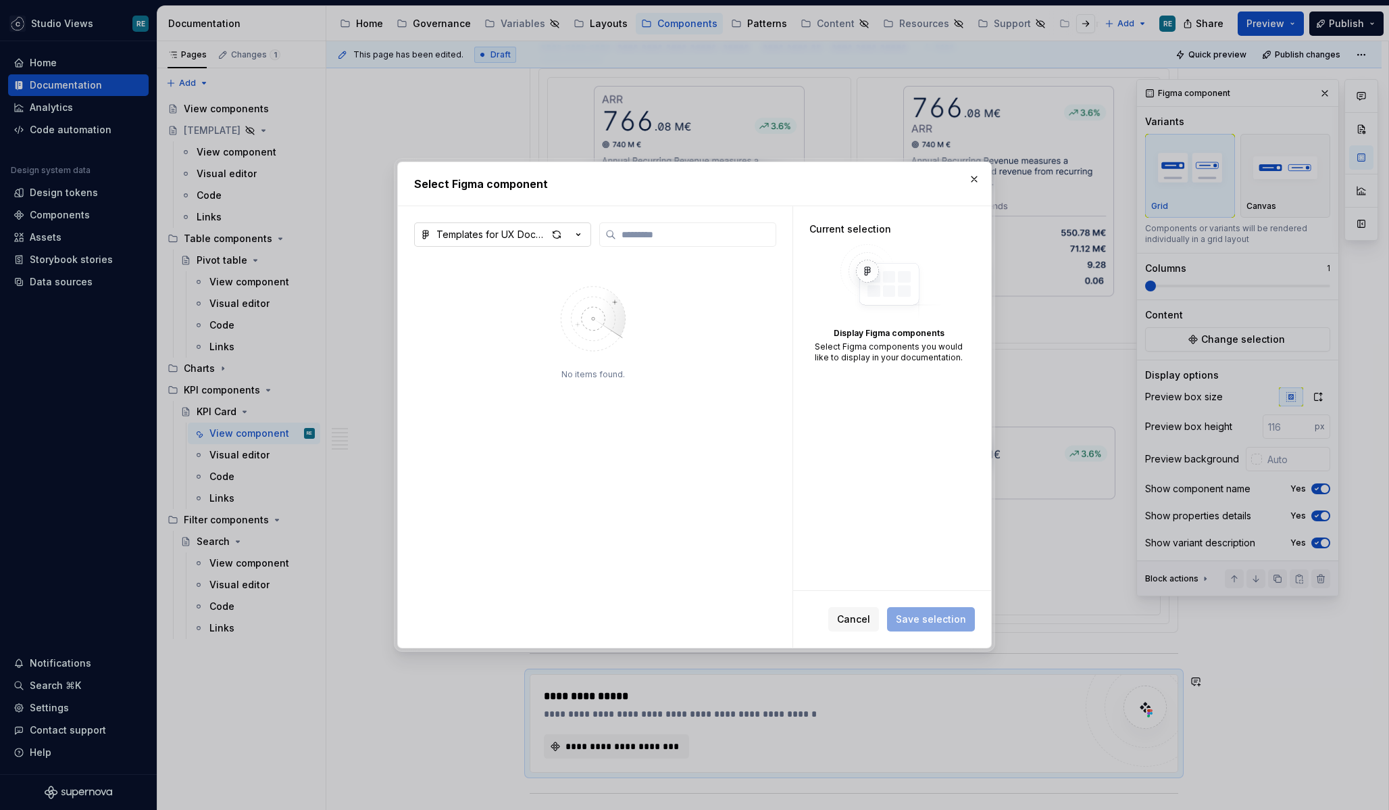
click at [488, 234] on div "Templates for UX Documentation" at bounding box center [492, 235] width 111 height 14
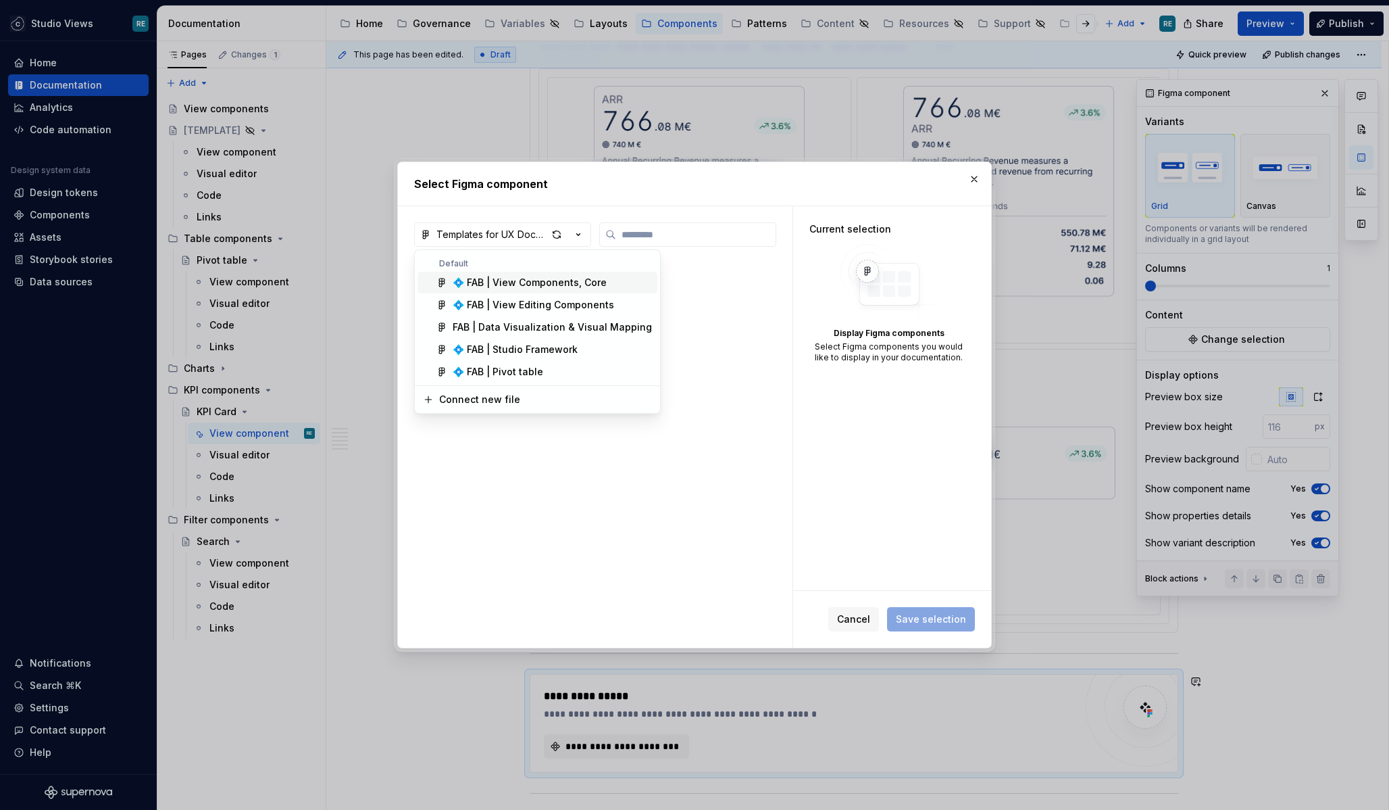
click at [553, 287] on div "💠 FAB | View Components, Core" at bounding box center [530, 283] width 154 height 14
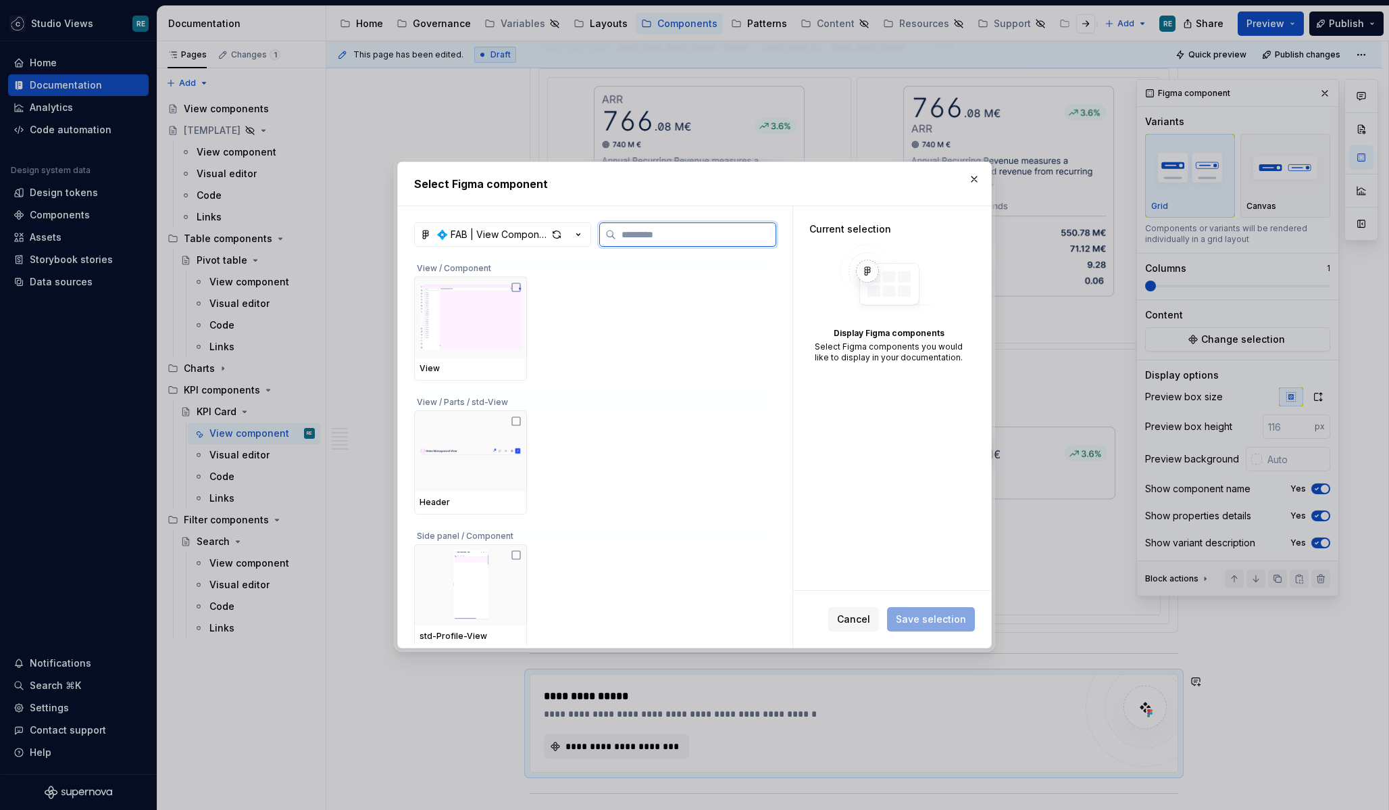
click at [644, 233] on input "search" at bounding box center [695, 235] width 159 height 14
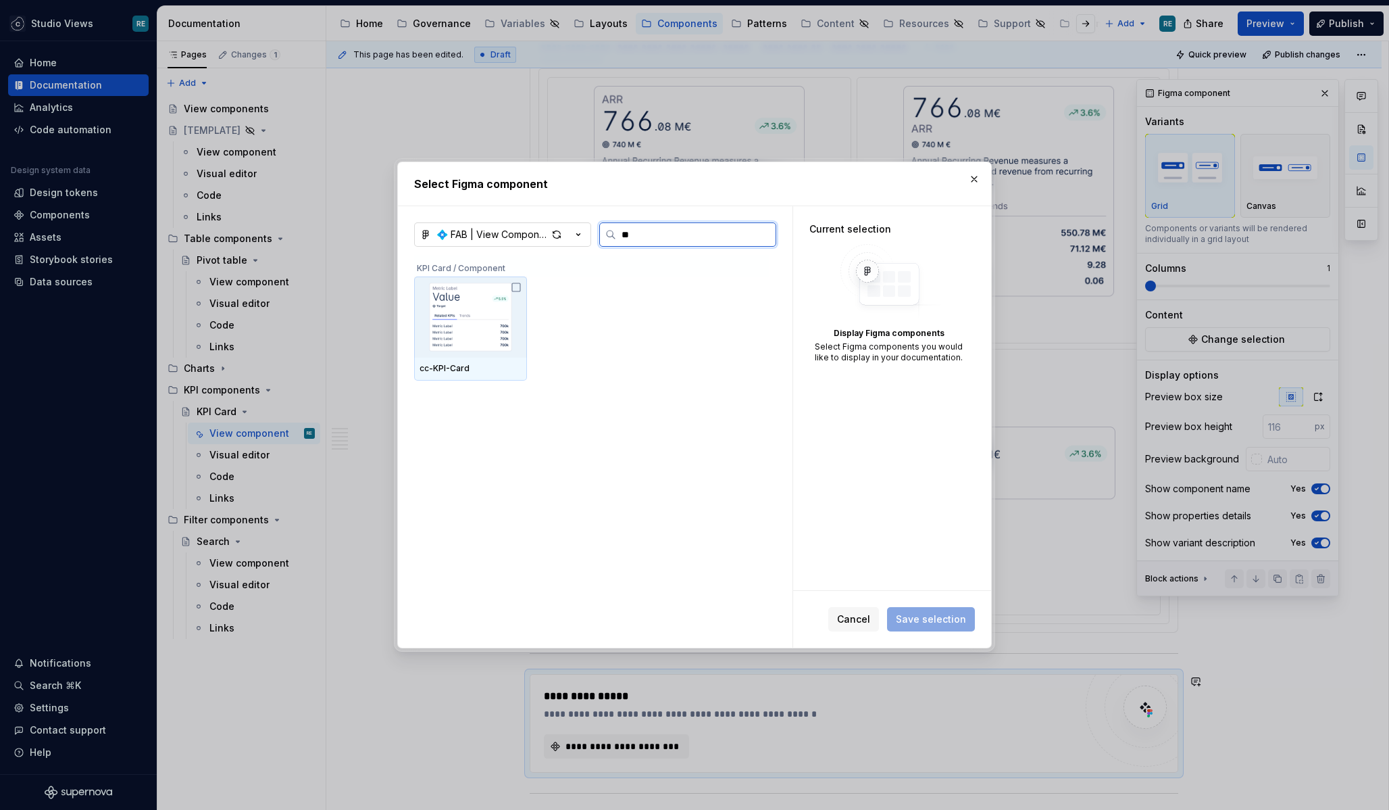
type input "***"
click at [511, 284] on img at bounding box center [471, 317] width 102 height 70
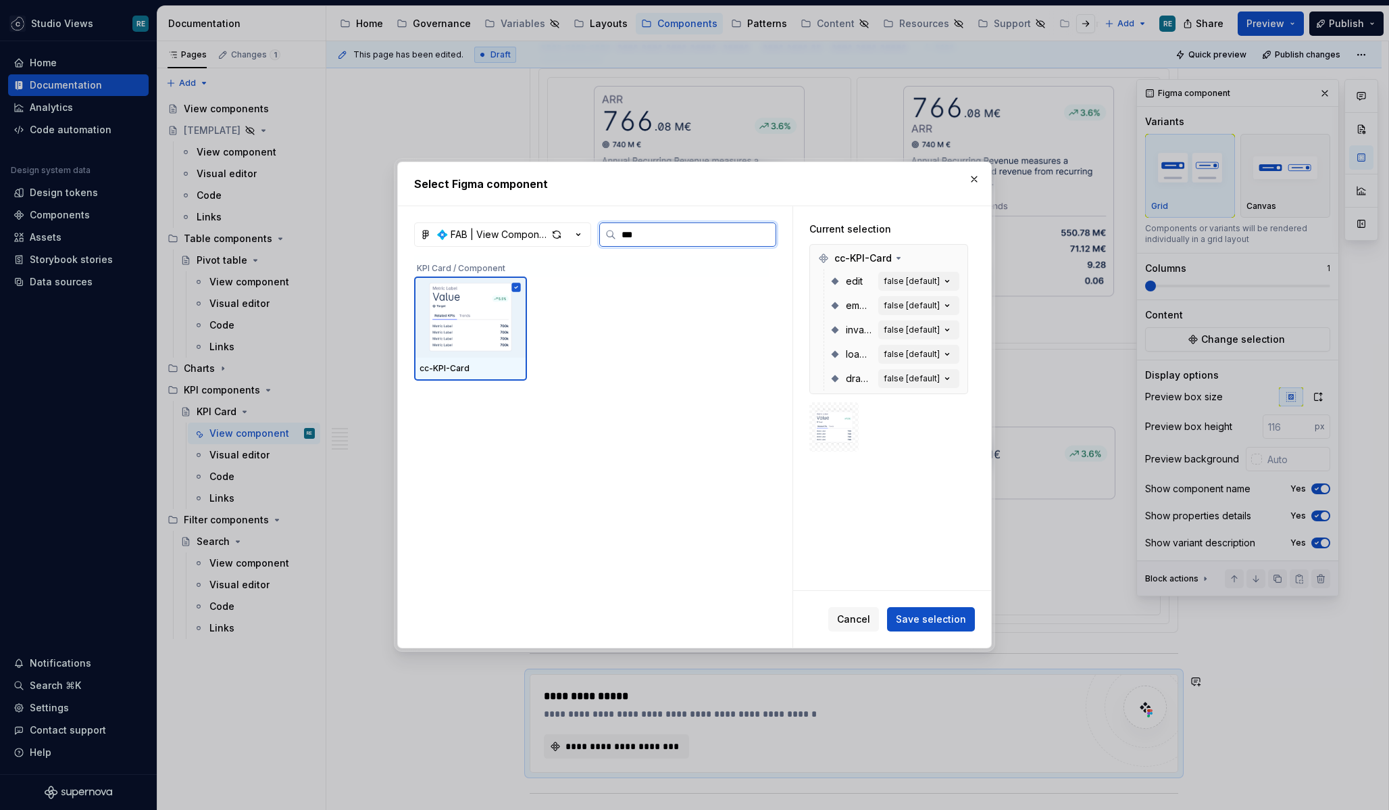
click at [480, 316] on img at bounding box center [471, 317] width 102 height 70
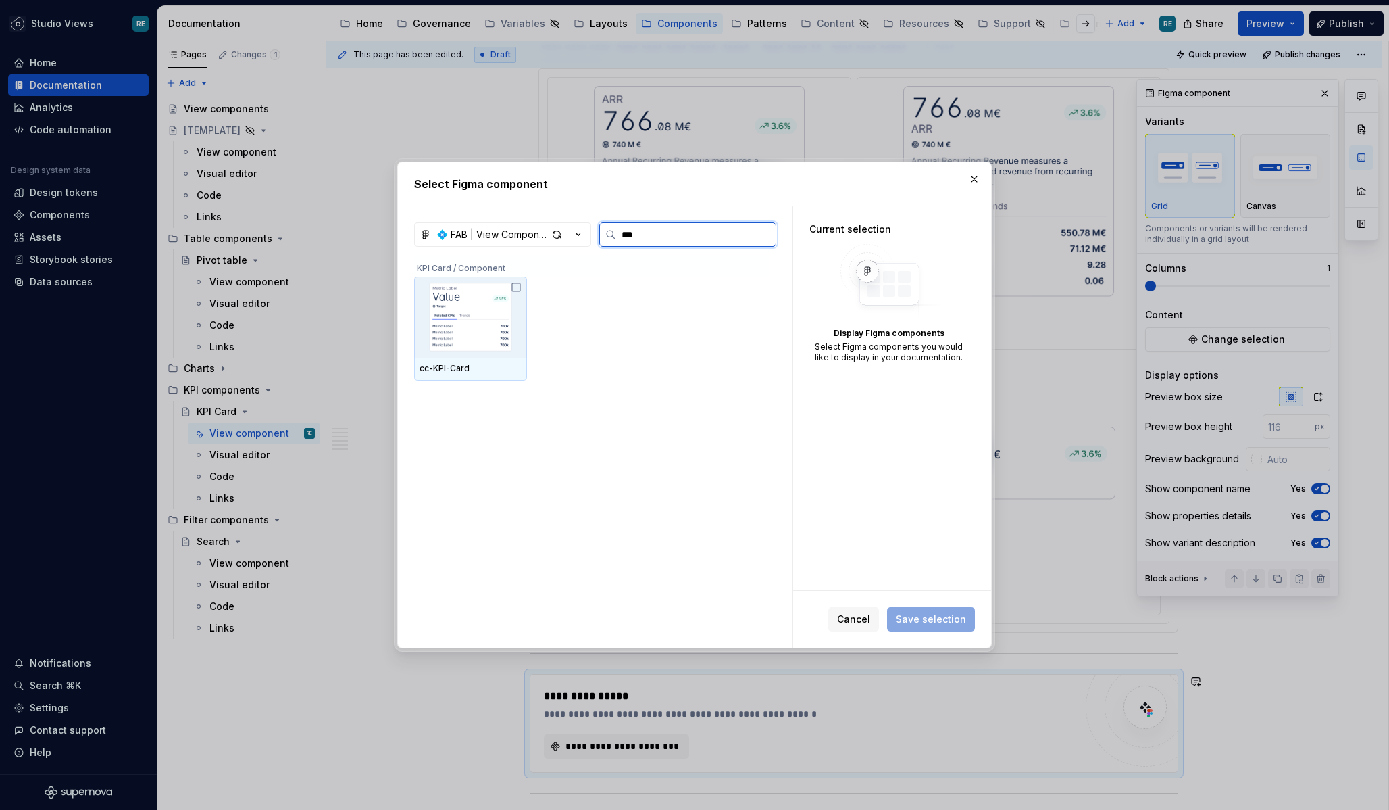
click at [494, 314] on img at bounding box center [471, 317] width 102 height 70
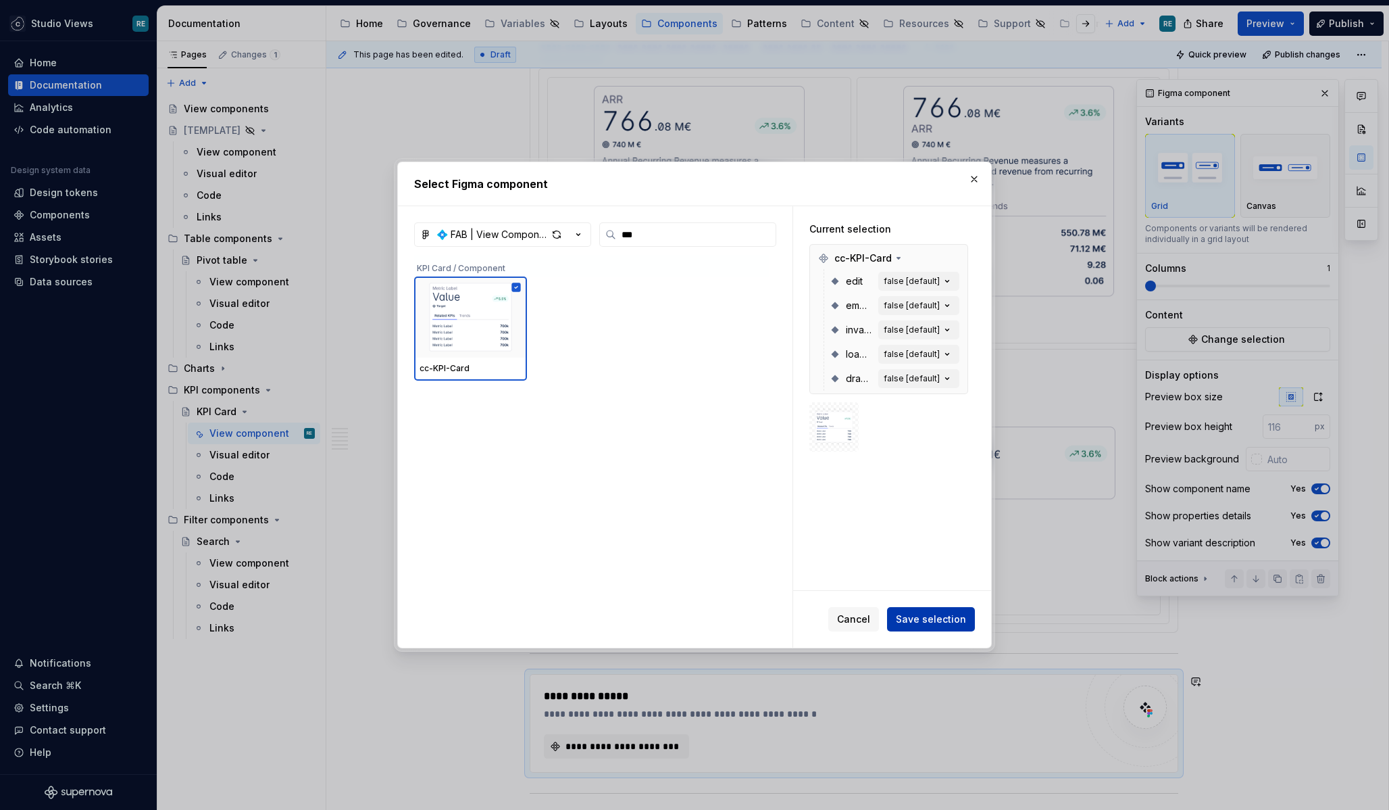
click at [954, 620] on span "Save selection" at bounding box center [931, 619] width 70 height 14
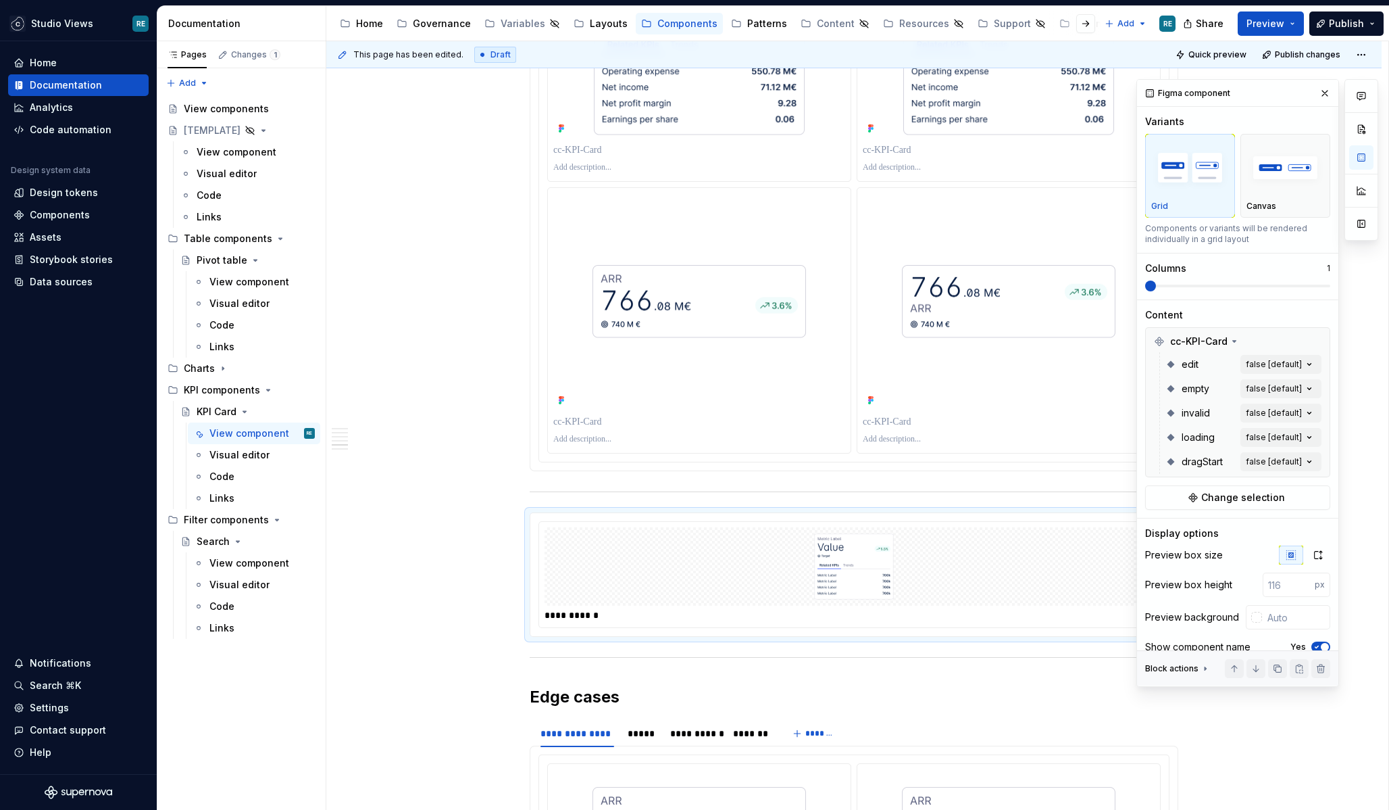
scroll to position [2649, 0]
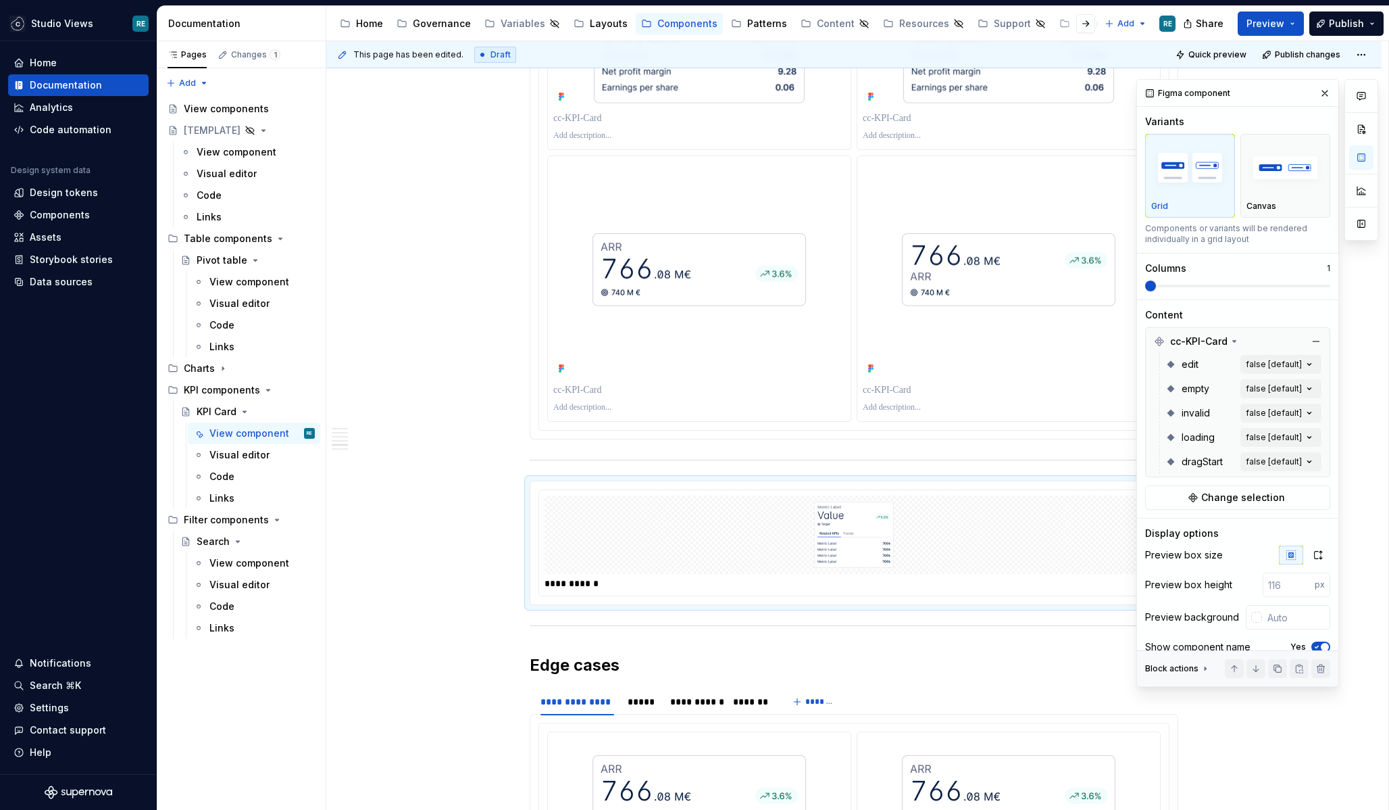
click at [1197, 292] on div "Variants Grid Canvas Components or variants will be rendered individually in a …" at bounding box center [1237, 207] width 185 height 184
click at [1176, 288] on span at bounding box center [1237, 285] width 185 height 11
click at [1296, 622] on input "text" at bounding box center [1296, 617] width 68 height 24
type input "#FFFFFF"
click at [1281, 581] on input "number" at bounding box center [1289, 584] width 52 height 24
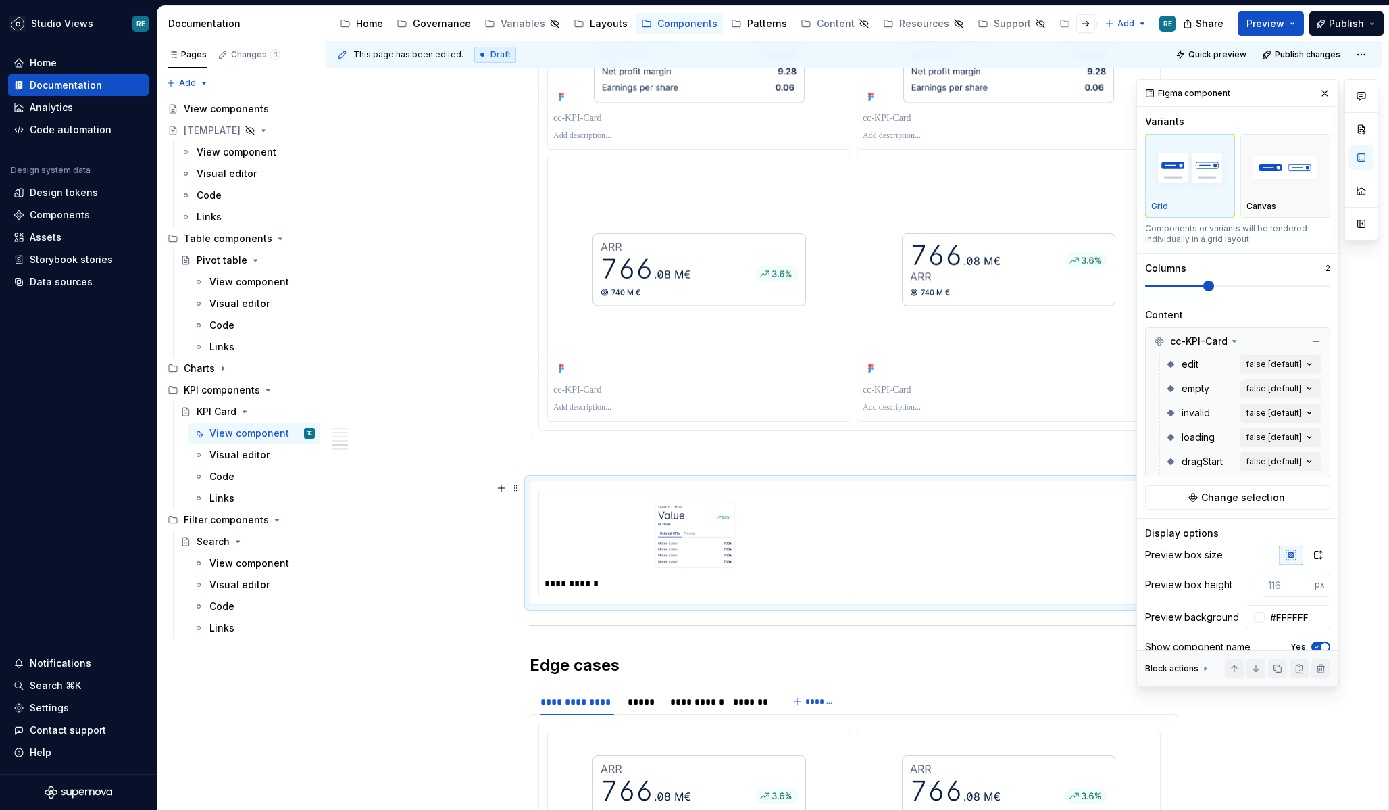
click at [1239, 545] on div "Preview box size" at bounding box center [1237, 554] width 185 height 19
click at [1316, 545] on button "button" at bounding box center [1318, 554] width 24 height 19
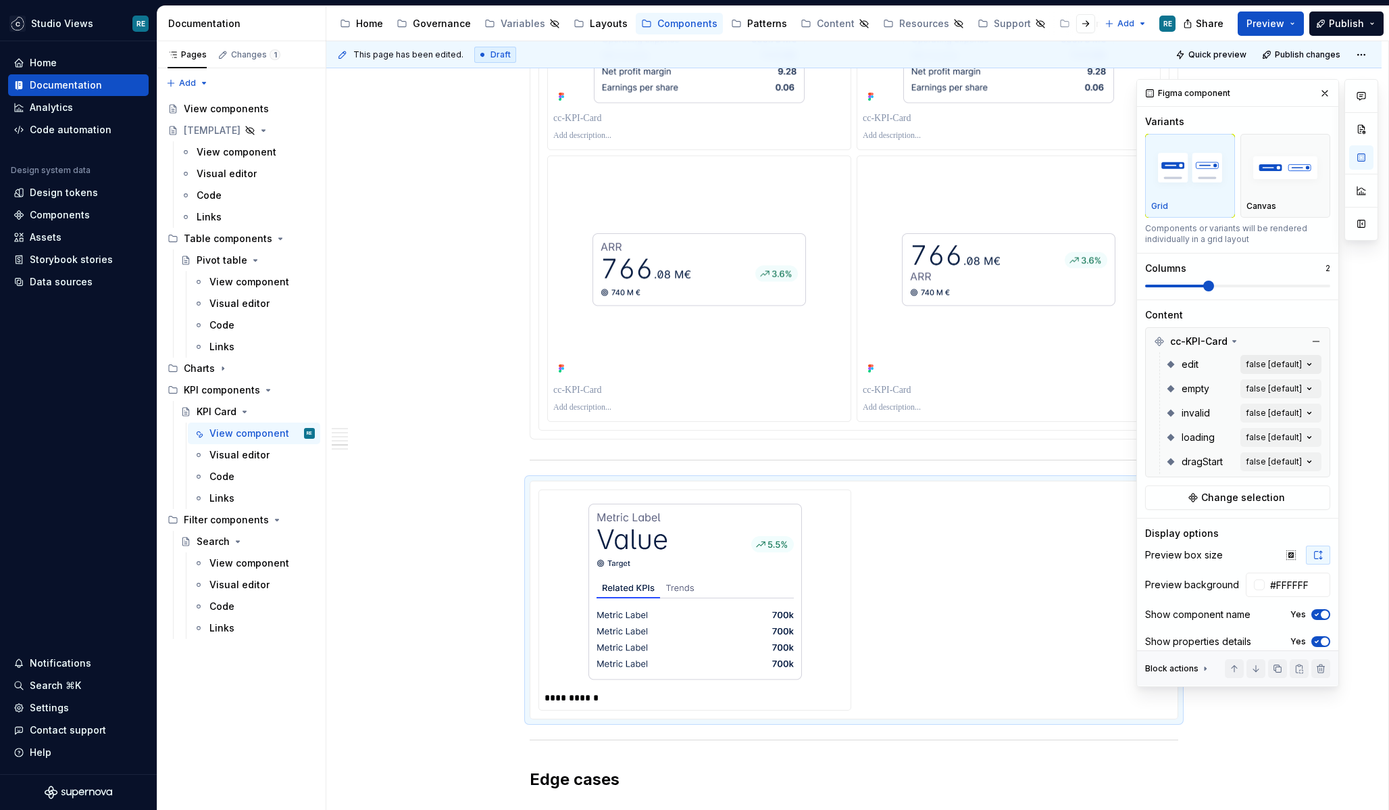
click at [1288, 364] on div "Comments Open comments No comments yet Select ‘Comment’ from the block context …" at bounding box center [1258, 382] width 242 height 607
click at [1228, 348] on div "Comments Open comments No comments yet Select ‘Comment’ from the block context …" at bounding box center [1258, 382] width 242 height 607
click at [893, 518] on div "**********" at bounding box center [854, 599] width 631 height 221
click at [521, 493] on span at bounding box center [516, 487] width 11 height 19
click at [551, 616] on div "Delete" at bounding box center [575, 608] width 115 height 22
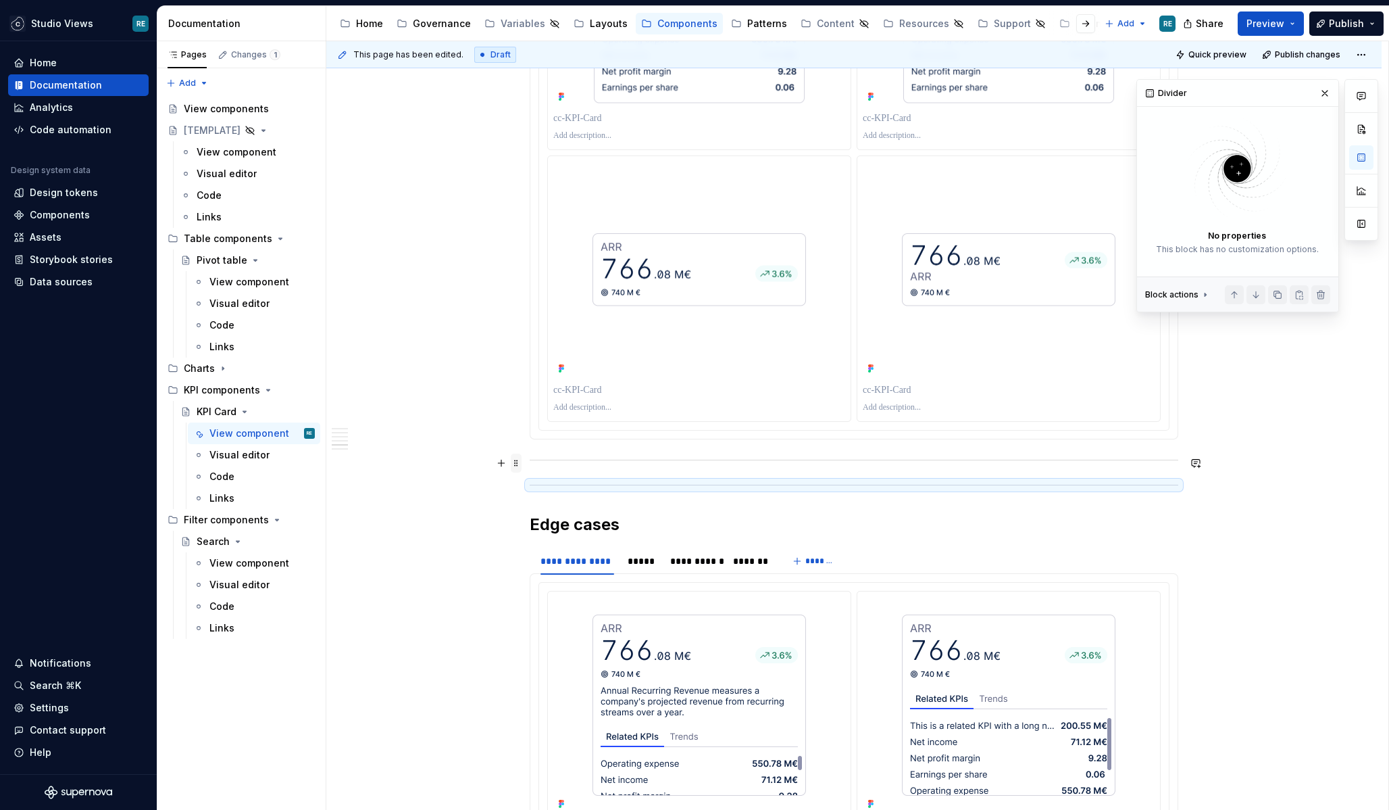
click at [520, 462] on span at bounding box center [516, 462] width 11 height 19
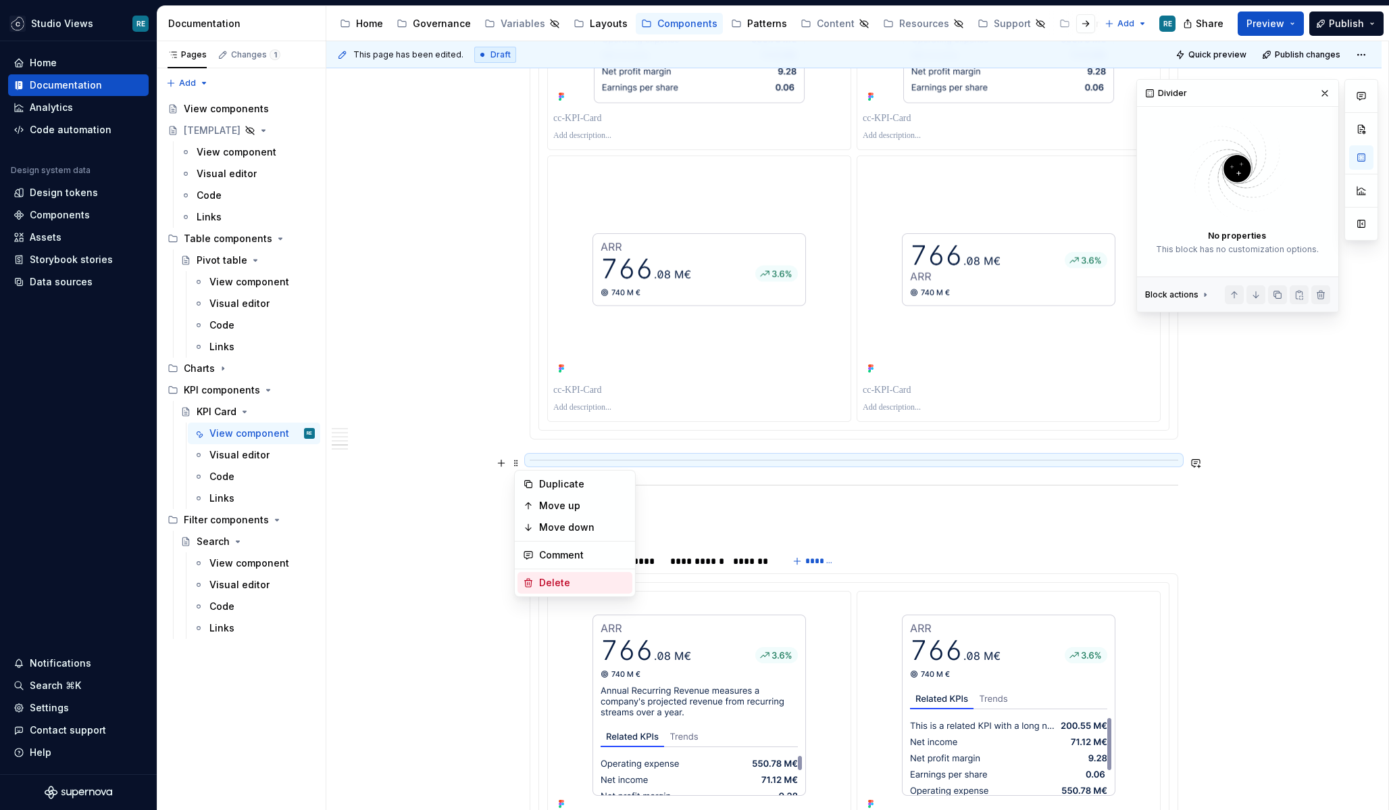
click at [538, 582] on div "Delete" at bounding box center [575, 583] width 115 height 22
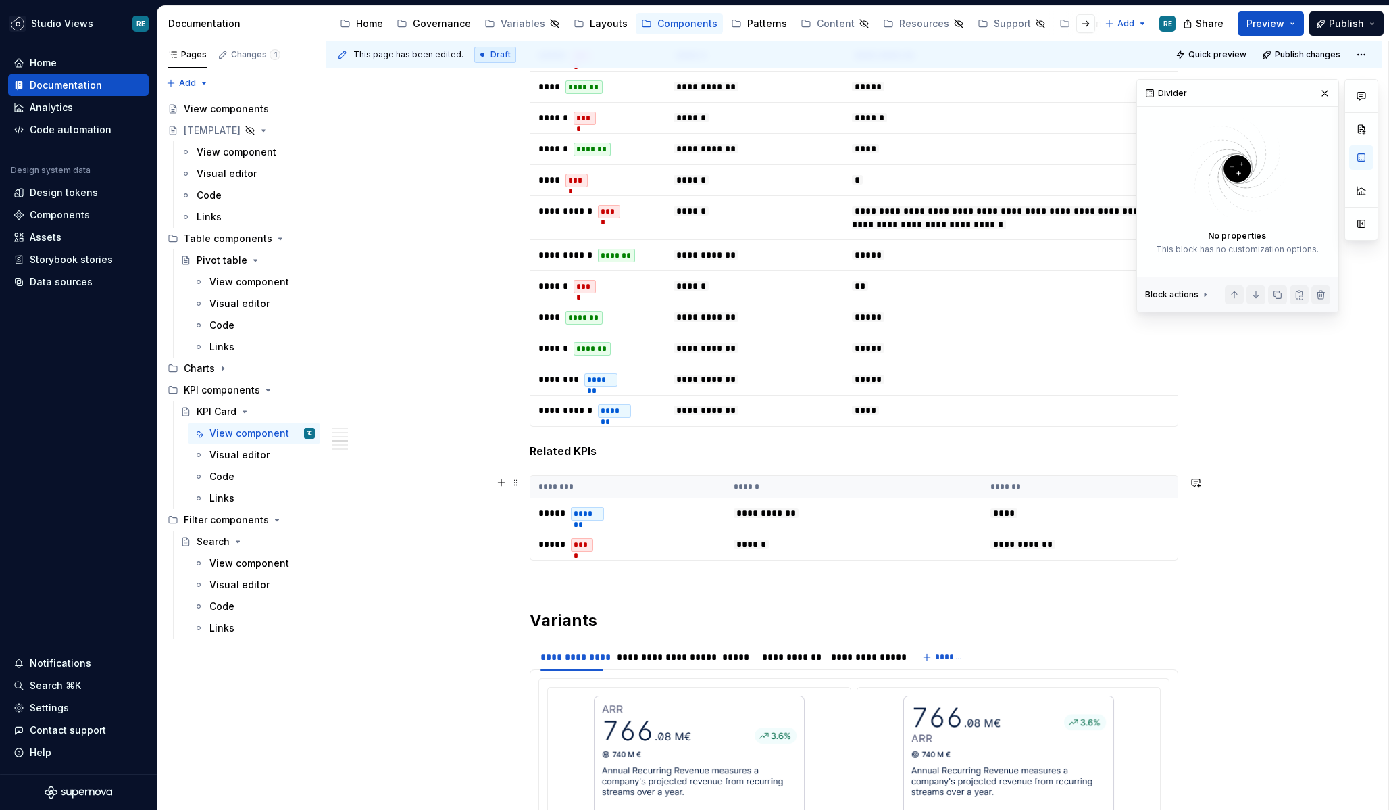
scroll to position [1865, 0]
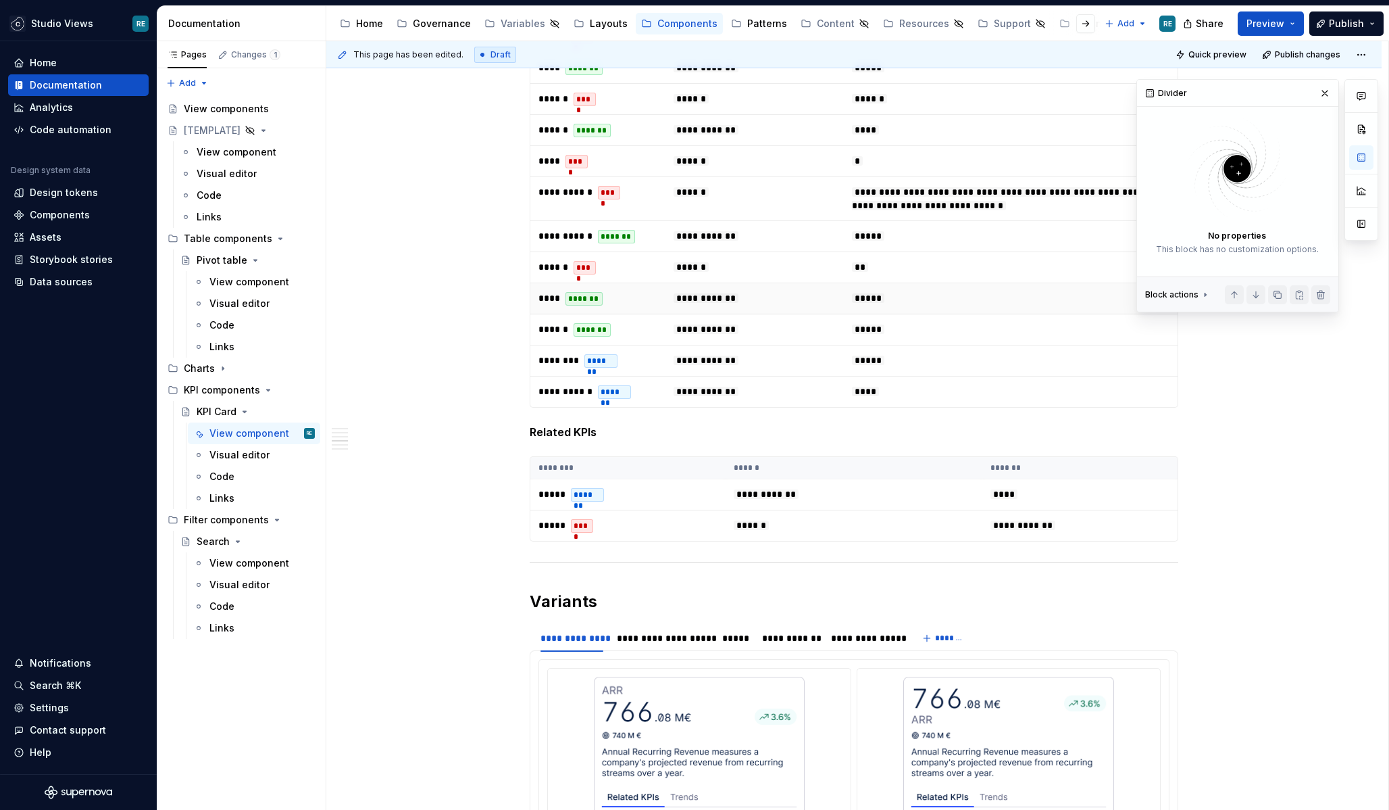
click at [676, 312] on td "**********" at bounding box center [755, 298] width 178 height 31
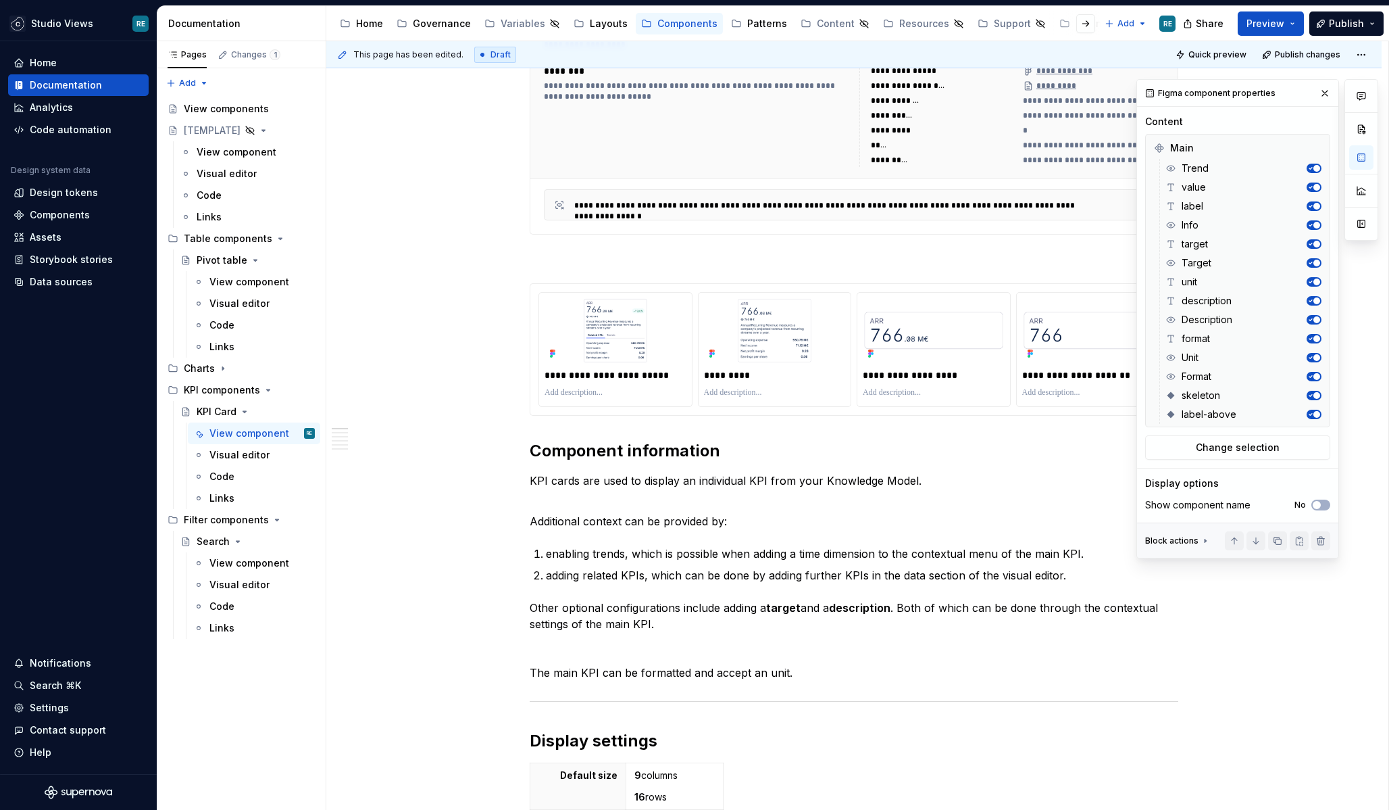
scroll to position [0, 0]
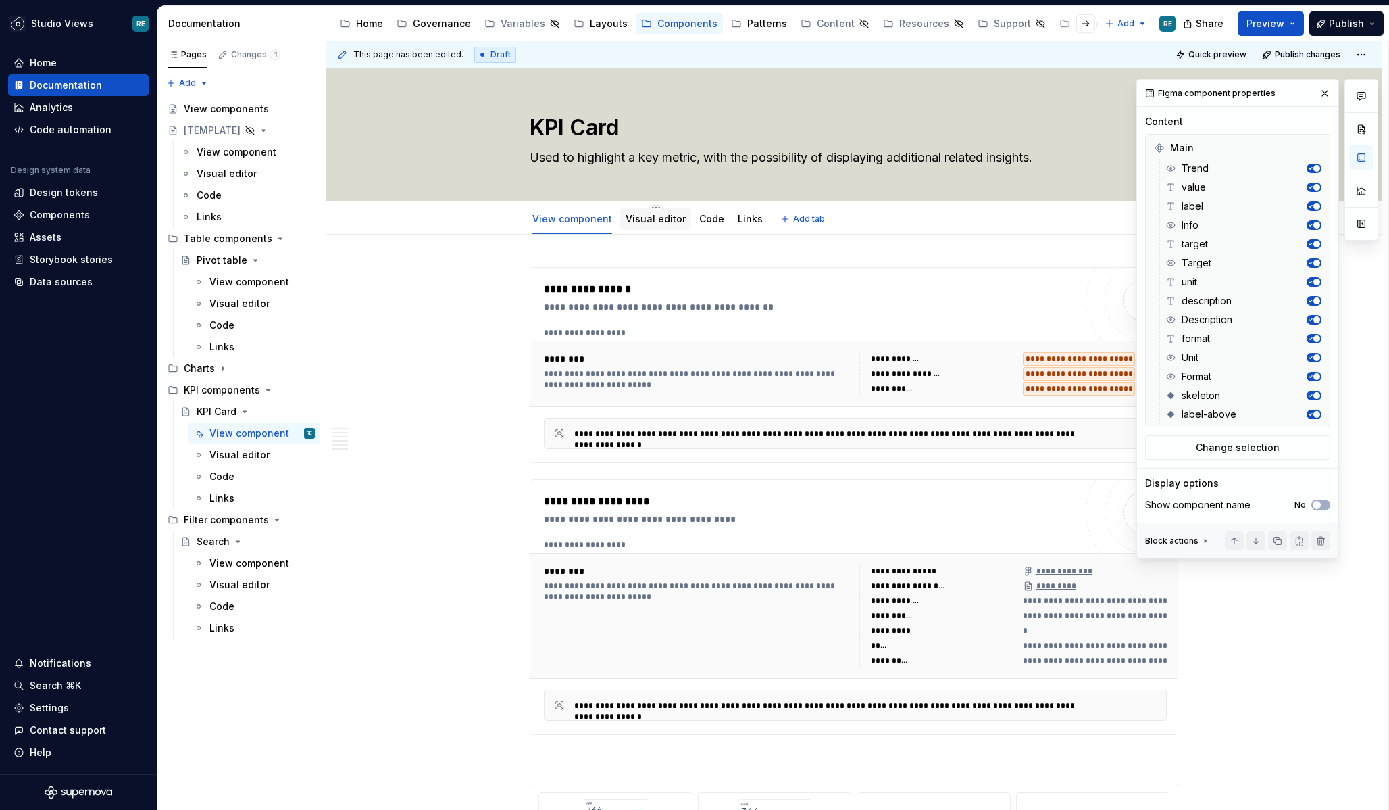
click at [631, 224] on link "Visual editor" at bounding box center [656, 218] width 60 height 11
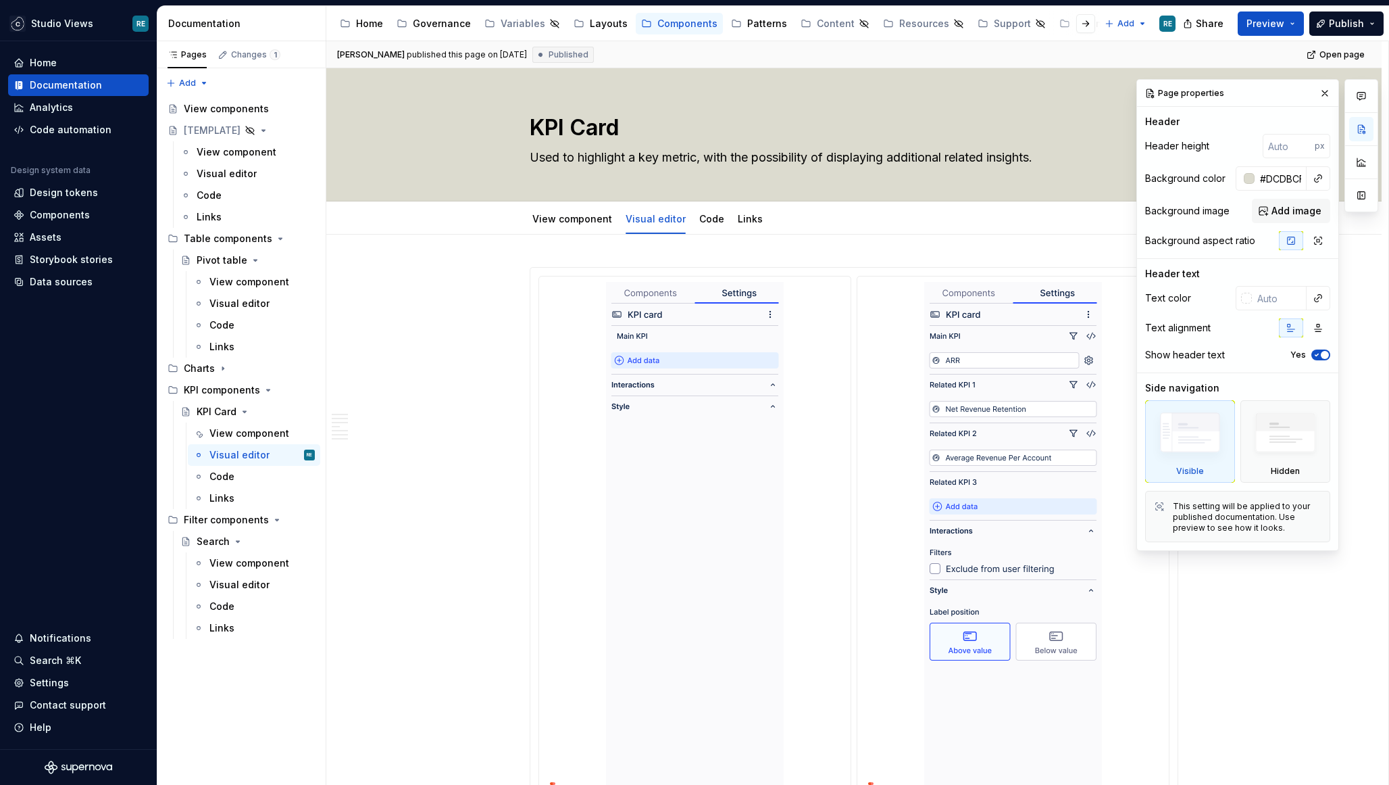
type textarea "*"
click at [61, 101] on div "Analytics" at bounding box center [51, 108] width 43 height 14
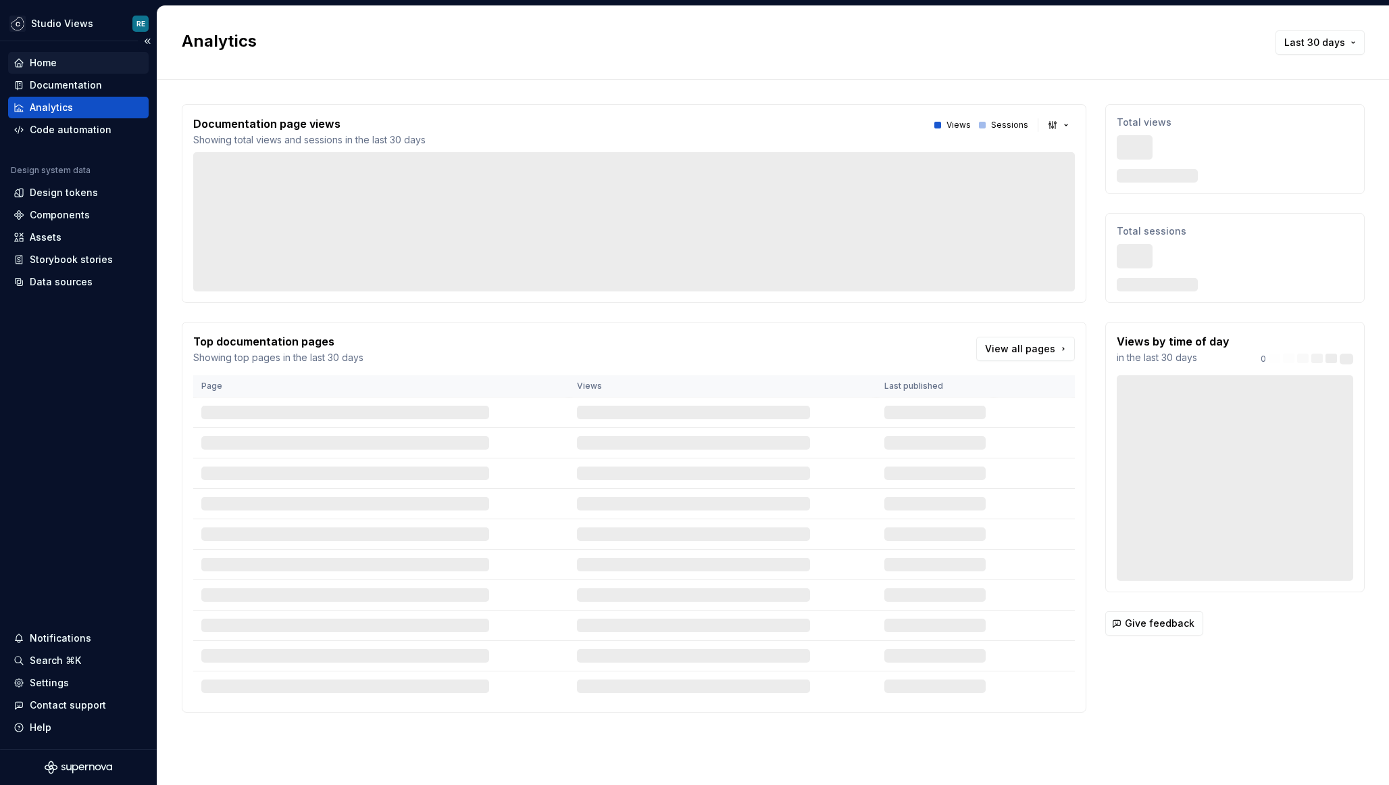
click at [92, 65] on div "Home" at bounding box center [79, 63] width 130 height 14
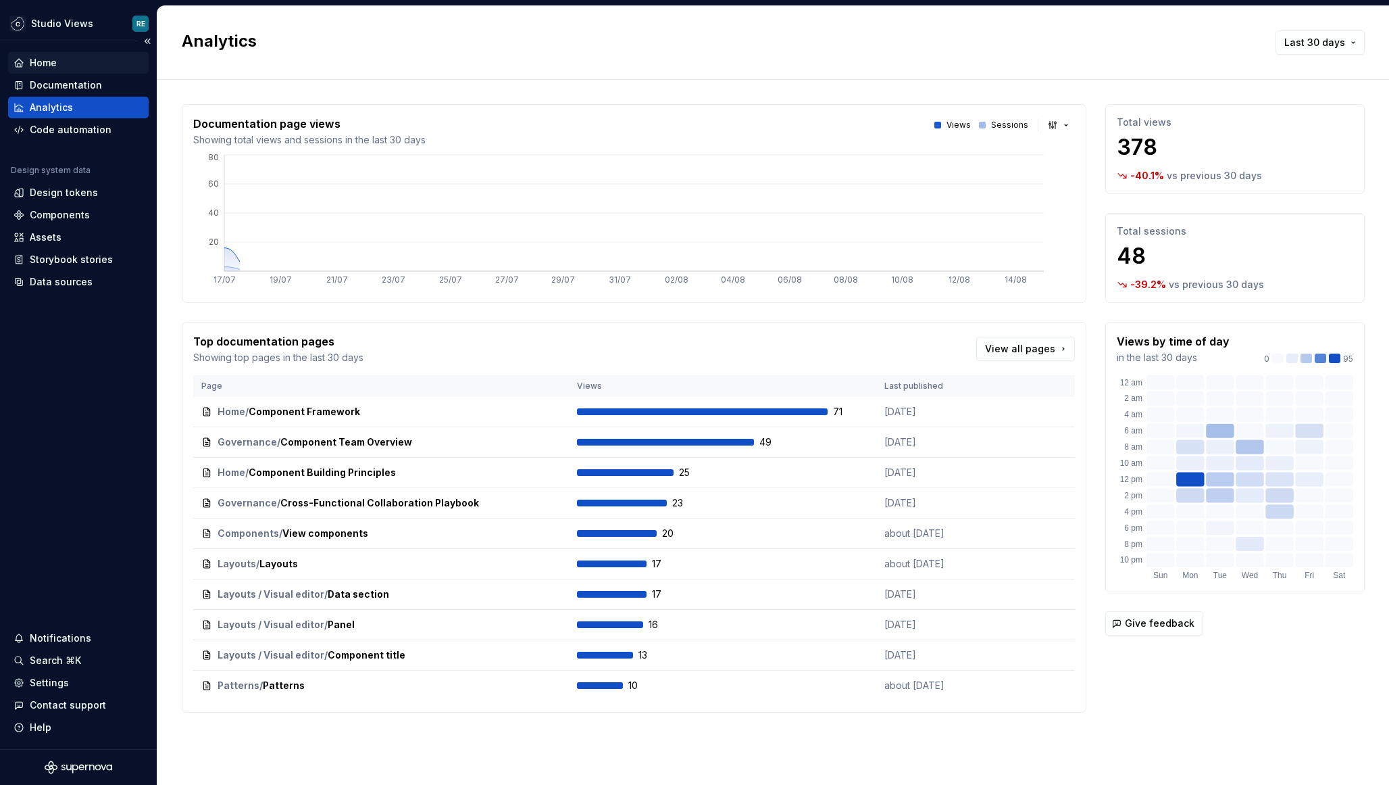
click at [92, 65] on div "Home" at bounding box center [79, 63] width 130 height 14
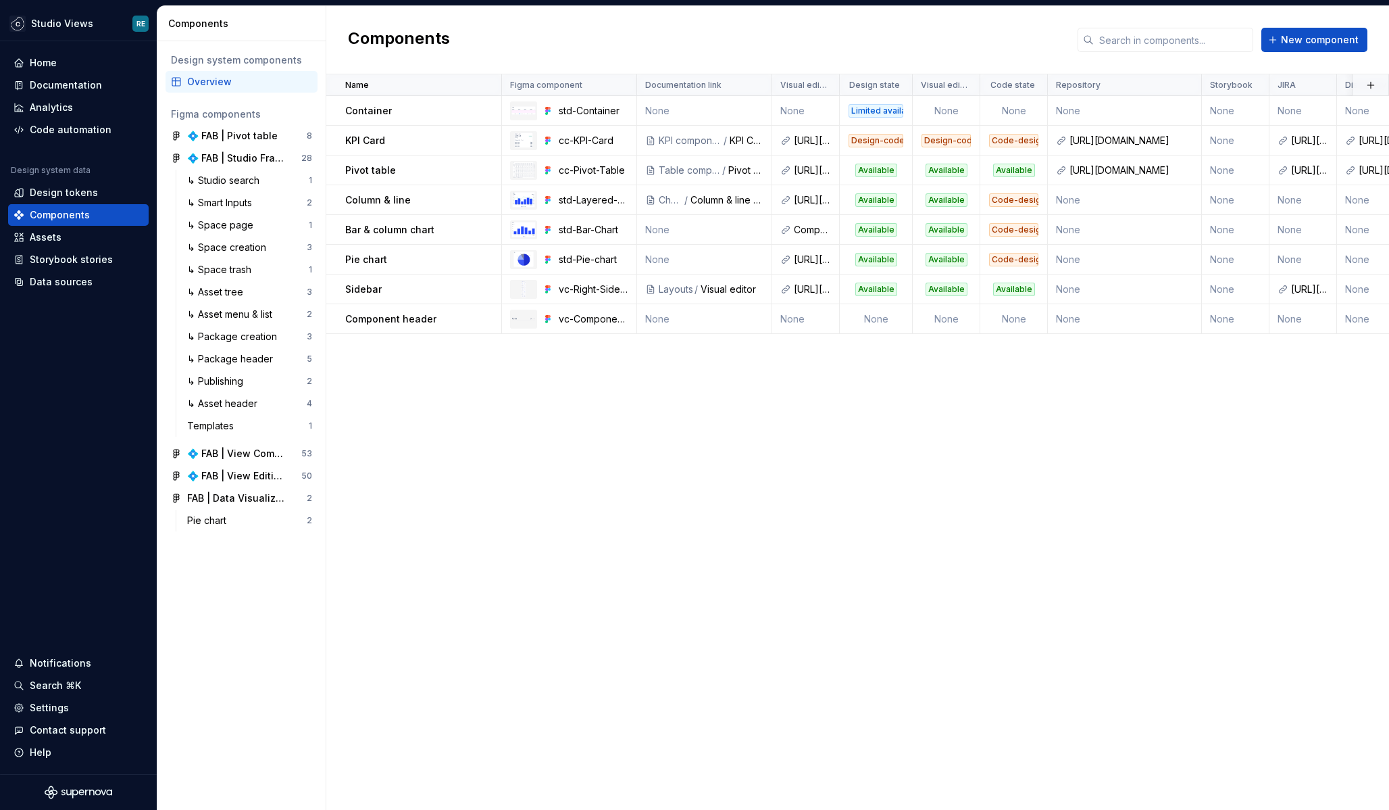
click at [229, 87] on div "Overview" at bounding box center [249, 82] width 125 height 14
click at [146, 40] on button "Collapse sidebar" at bounding box center [147, 41] width 19 height 19
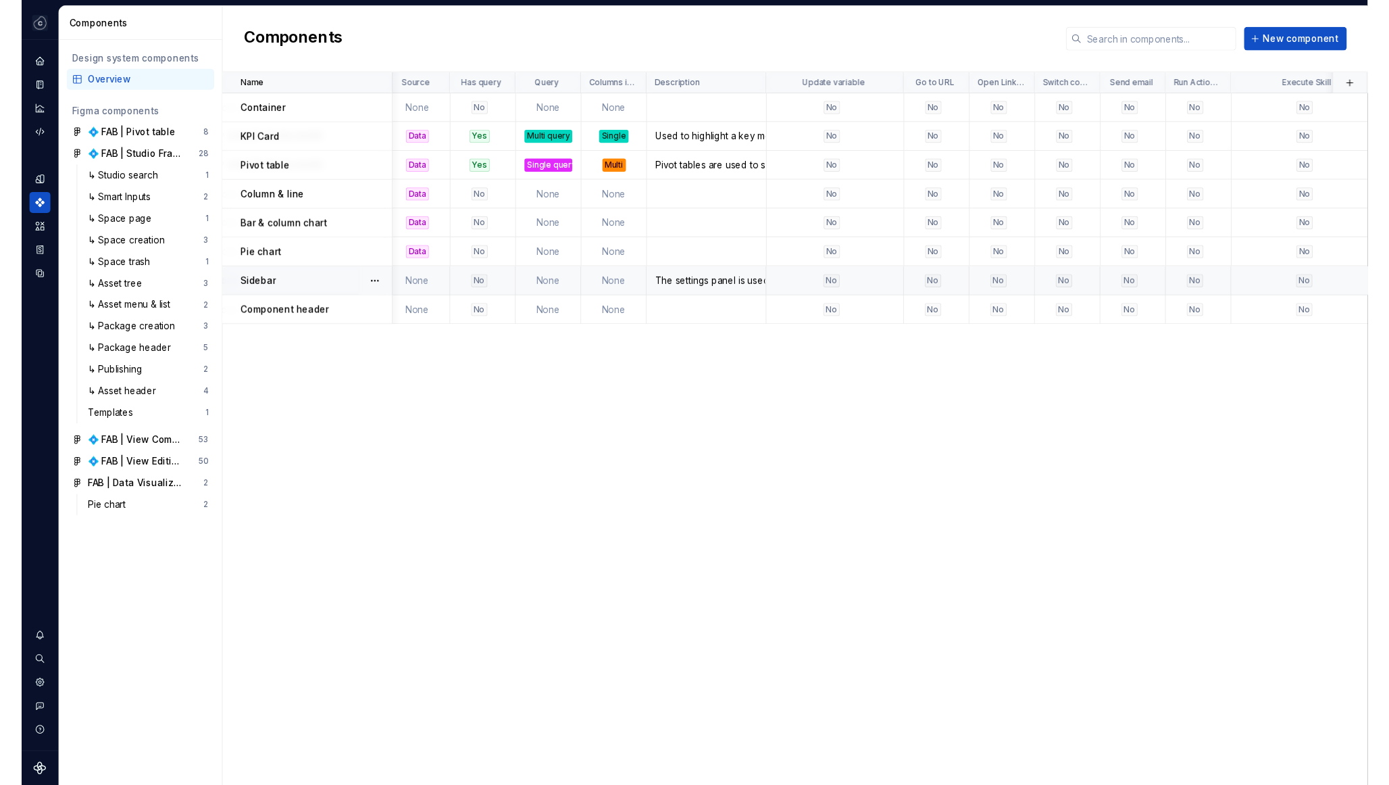
scroll to position [0, 1026]
